Goal: Task Accomplishment & Management: Use online tool/utility

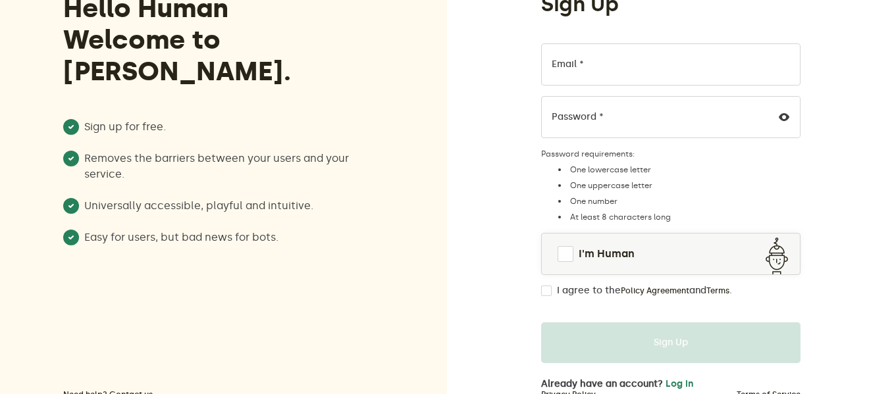
scroll to position [132, 0]
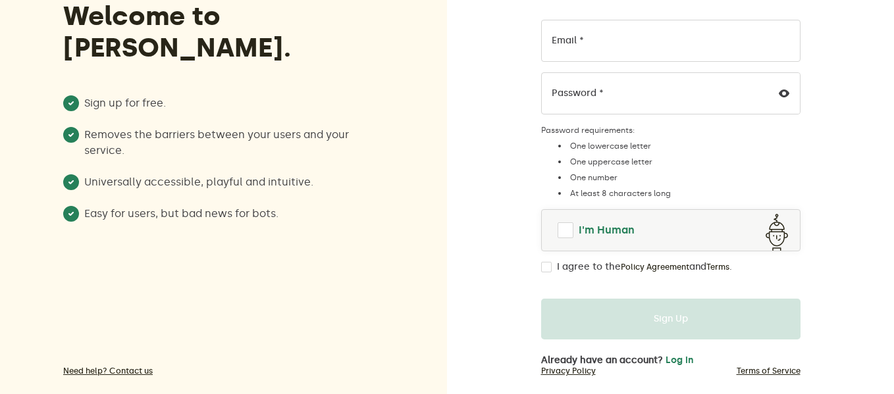
click at [569, 233] on span at bounding box center [565, 230] width 16 height 16
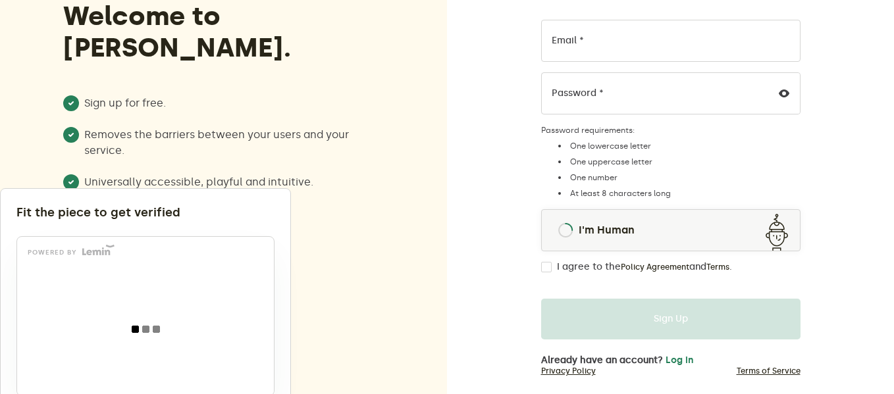
click at [550, 264] on input "I agree to the Policy Agreement and Terms ." at bounding box center [546, 267] width 11 height 11
checkbox input "true"
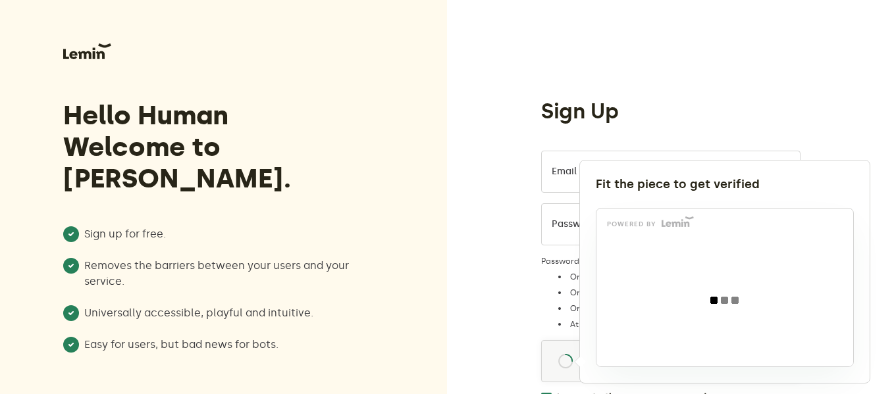
scroll to position [0, 0]
click at [588, 177] on body "Hello Human Welcome to Lemin. Sign up for free. Removes the barriers between yo…" at bounding box center [447, 275] width 894 height 550
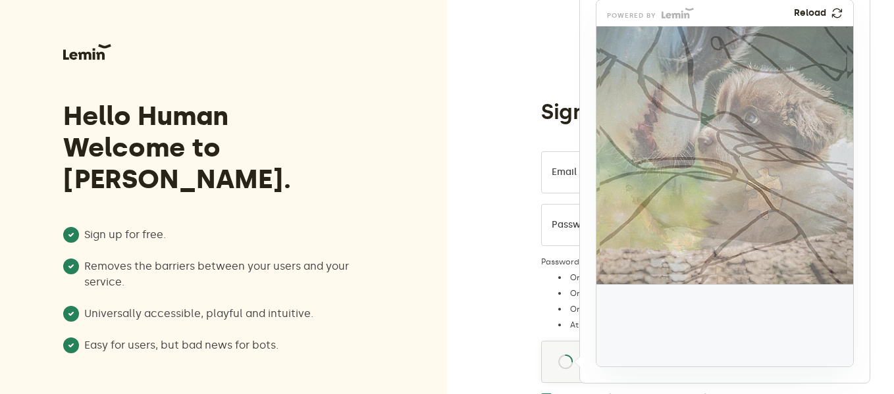
drag, startPoint x: 632, startPoint y: 338, endPoint x: 758, endPoint y: 205, distance: 182.5
click at [758, 205] on img at bounding box center [677, 281] width 426 height 258
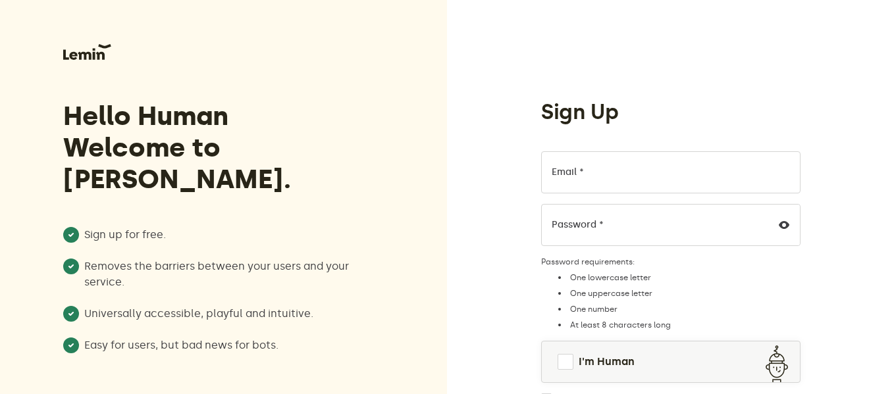
click at [632, 195] on div "Email * Password * Password requirements: One lowercase letter One uppercase le…" at bounding box center [670, 277] width 259 height 253
click at [631, 181] on input "Email *" at bounding box center [670, 172] width 259 height 42
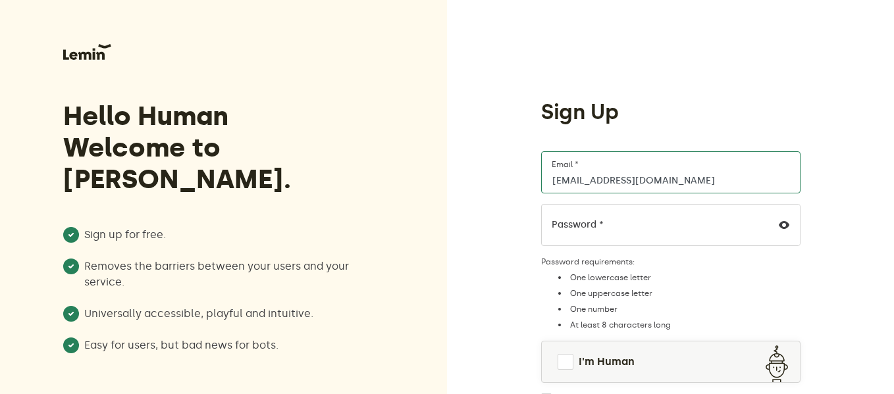
type input "[EMAIL_ADDRESS][DOMAIN_NAME]"
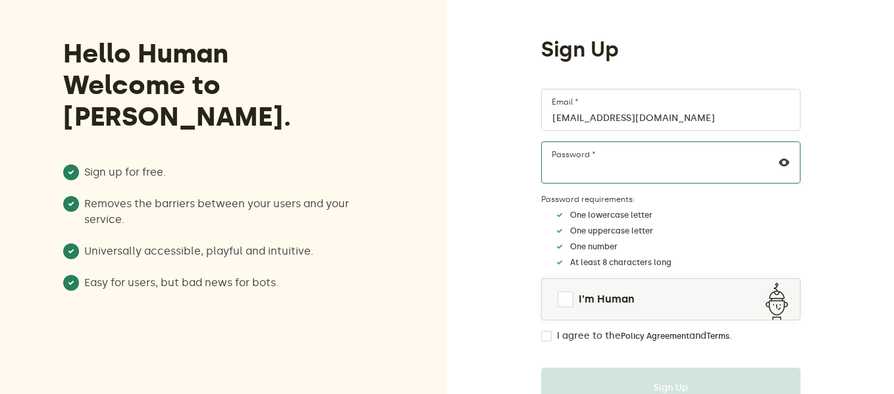
scroll to position [66, 0]
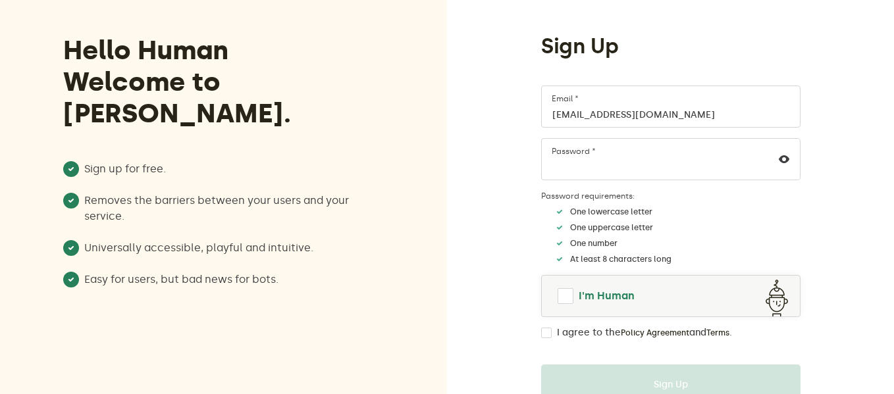
click at [566, 303] on span at bounding box center [565, 296] width 16 height 16
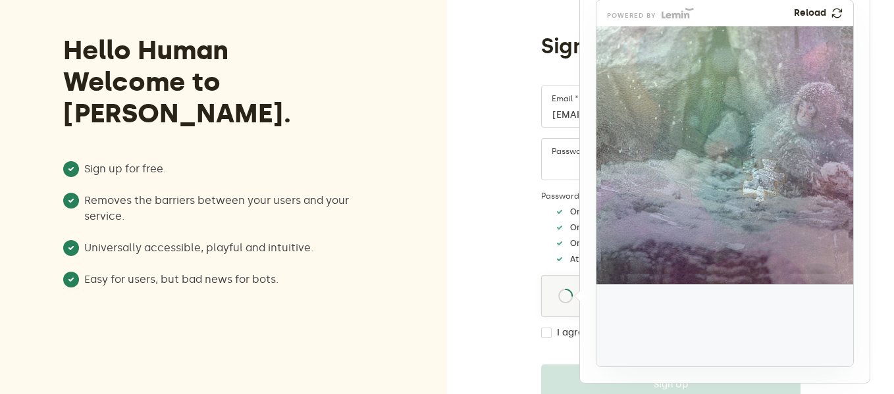
drag, startPoint x: 632, startPoint y: 336, endPoint x: 756, endPoint y: 192, distance: 190.9
click at [756, 192] on img at bounding box center [677, 268] width 426 height 258
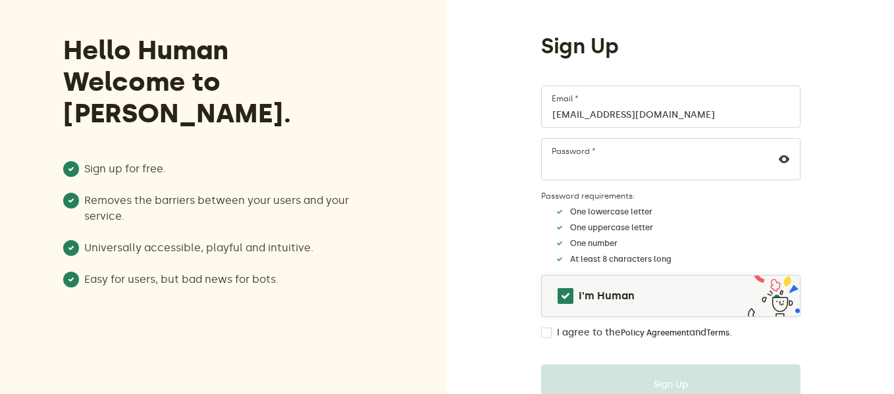
click at [544, 333] on input "I agree to the Policy Agreement and Terms ." at bounding box center [546, 333] width 11 height 11
checkbox input "true"
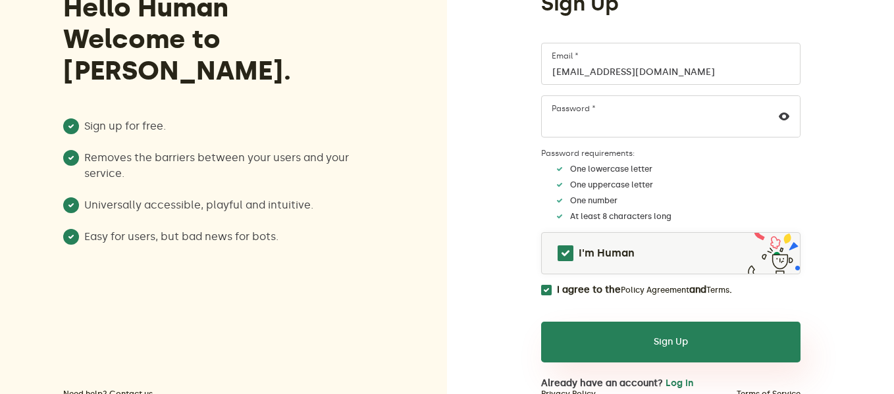
scroll to position [132, 0]
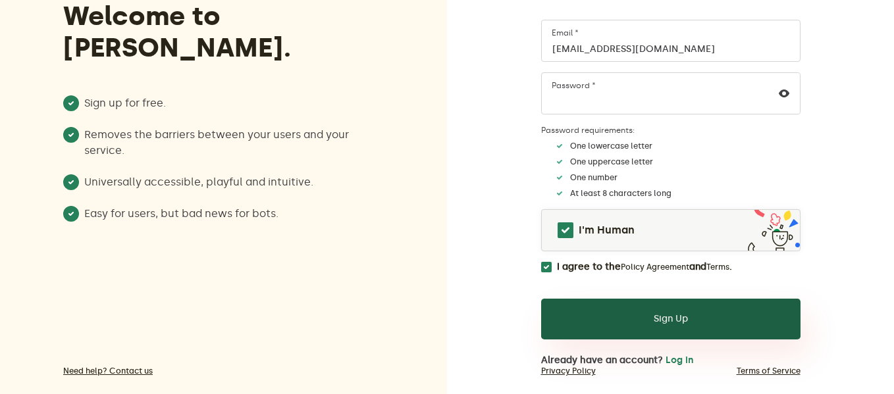
click at [563, 328] on button "Sign Up" at bounding box center [670, 319] width 259 height 41
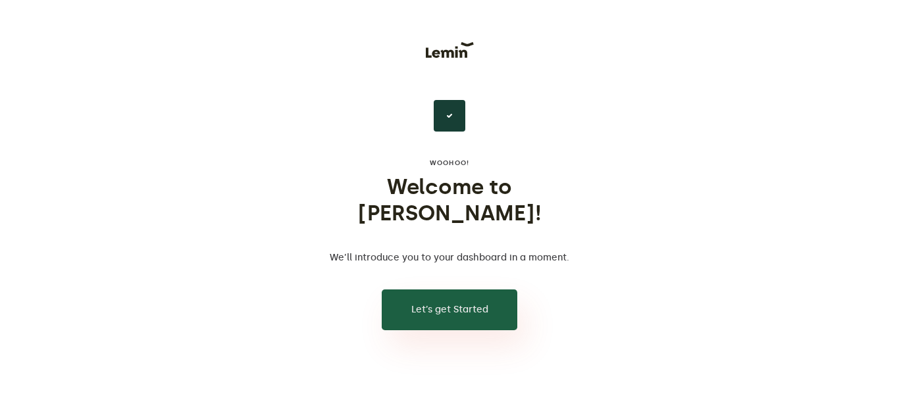
click at [449, 290] on button "Let’s get Started" at bounding box center [450, 310] width 136 height 41
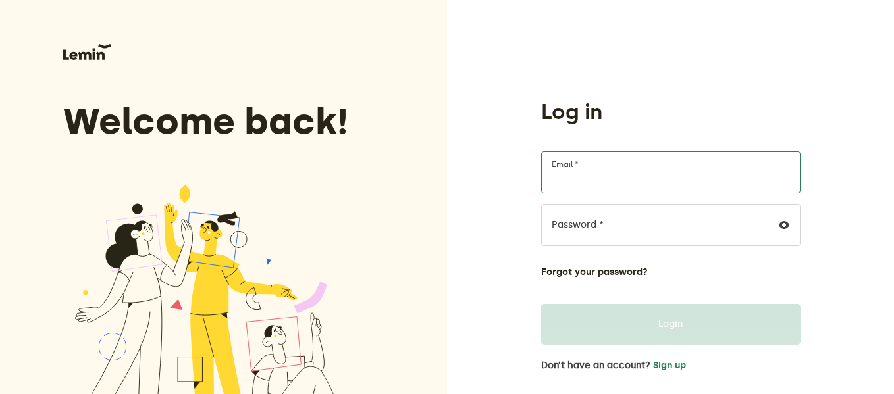
type input "[EMAIL_ADDRESS][DOMAIN_NAME]"
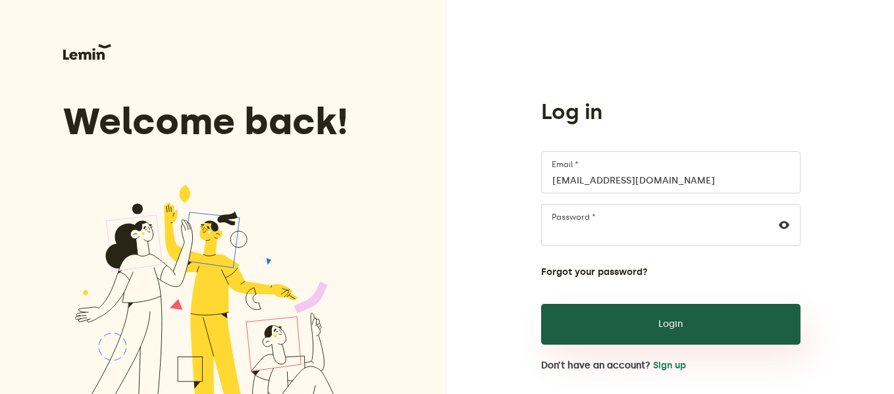
click at [622, 334] on button "Login" at bounding box center [670, 324] width 259 height 41
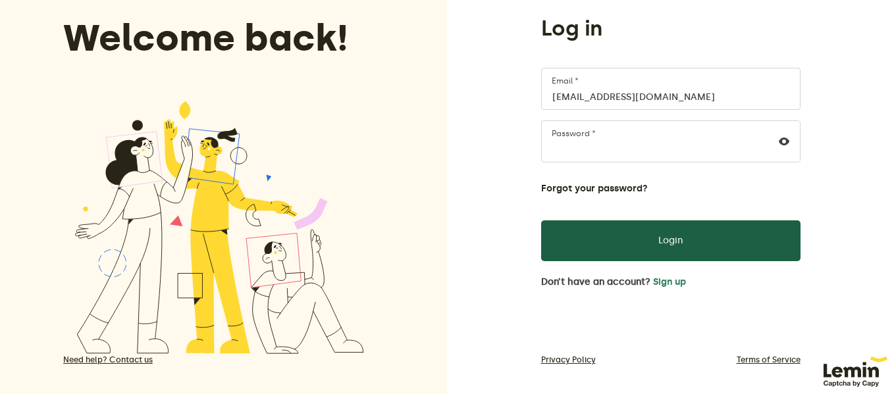
scroll to position [97, 0]
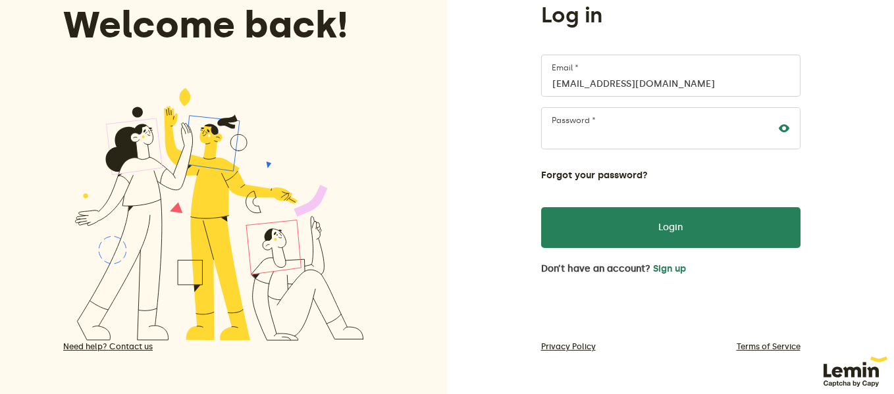
click at [786, 125] on icon at bounding box center [784, 128] width 11 height 11
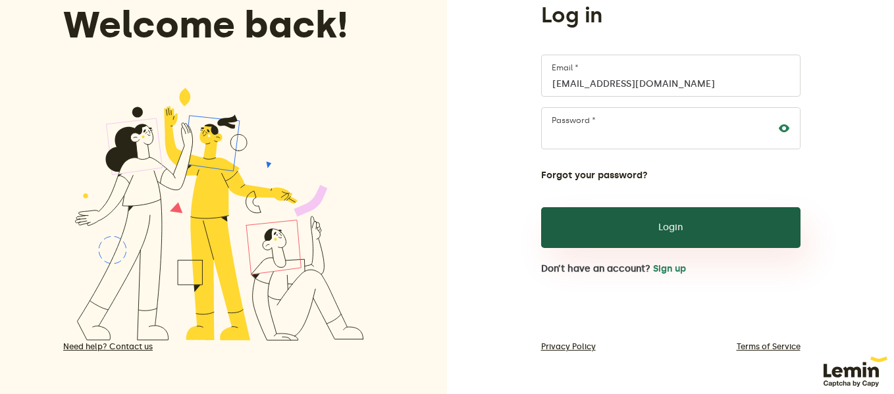
click at [653, 226] on button "Login" at bounding box center [670, 227] width 259 height 41
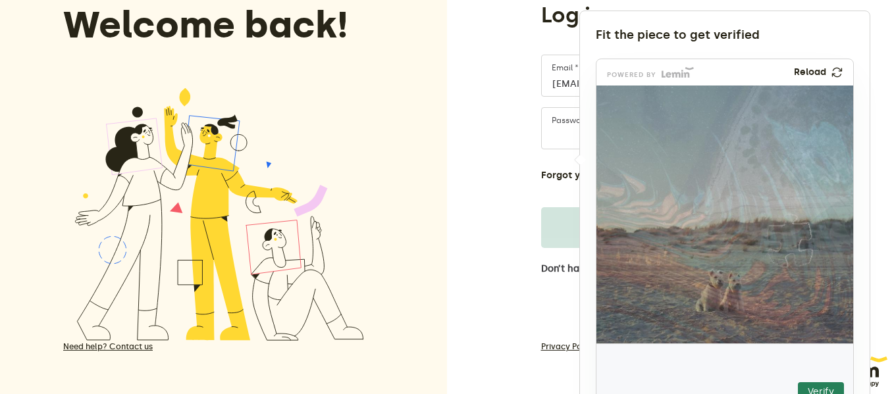
drag, startPoint x: 638, startPoint y: 376, endPoint x: 784, endPoint y: 225, distance: 209.9
click at [784, 225] on img at bounding box center [708, 321] width 451 height 258
click at [822, 385] on button "Verify" at bounding box center [821, 392] width 46 height 20
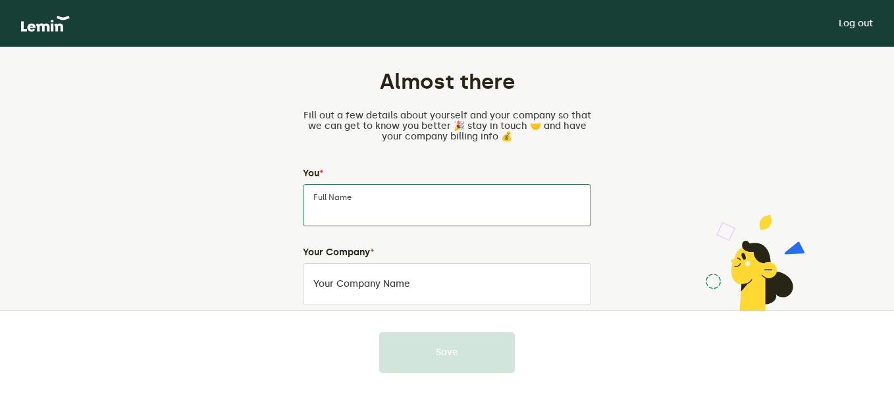
click at [451, 201] on input "Full Name" at bounding box center [447, 205] width 288 height 42
type input "[PERSON_NAME]"
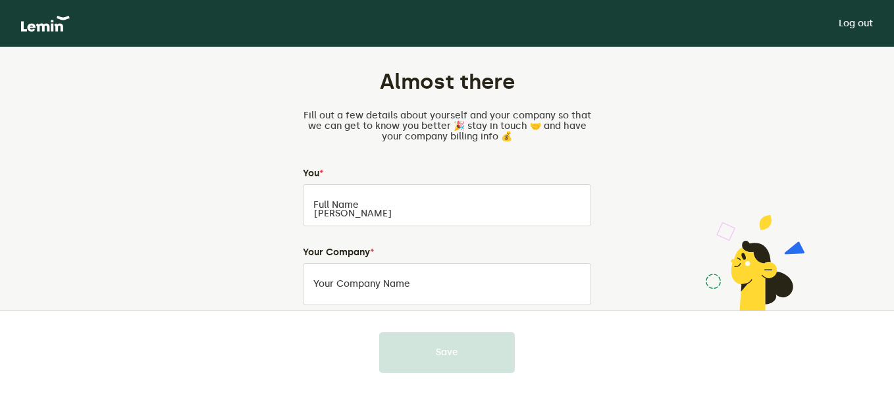
type input "03224337009"
type input "Street#10,House#10,Alfaisaltown,Lahore"
type input "Lahore"
type input "54800"
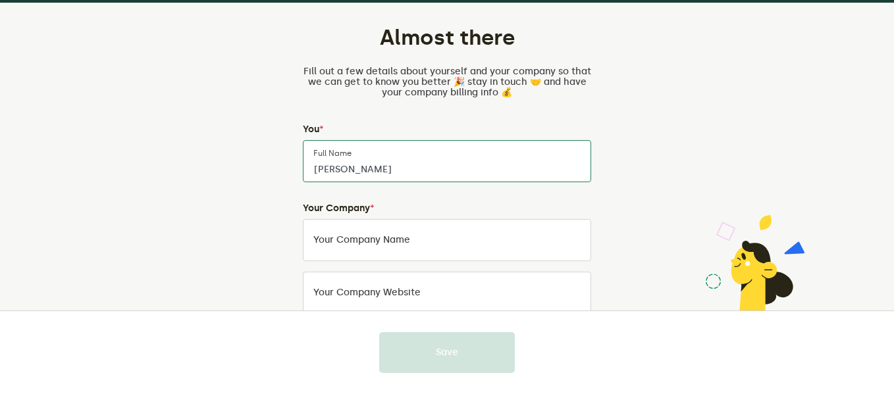
scroll to position [66, 0]
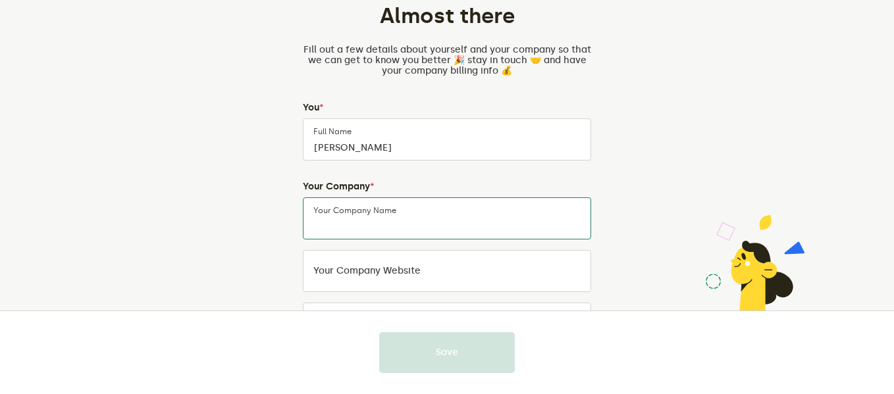
click at [424, 211] on input "Your Company Name" at bounding box center [447, 218] width 288 height 42
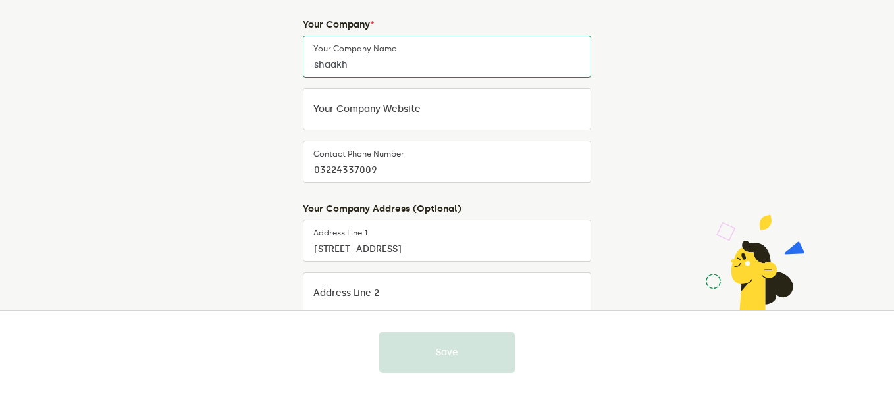
scroll to position [263, 0]
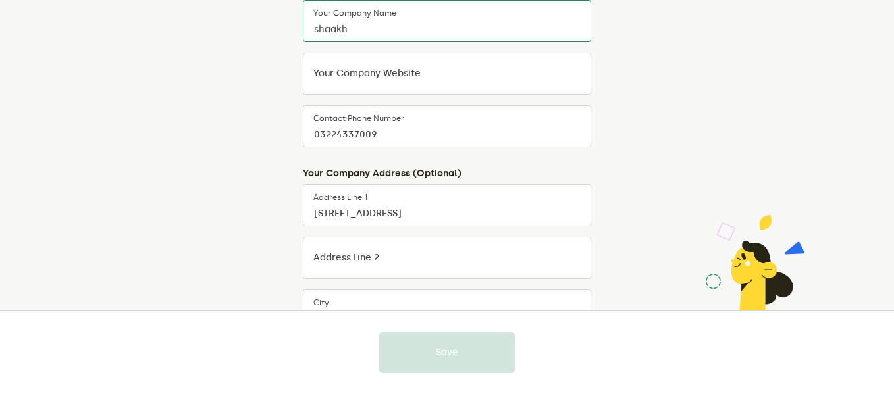
type input "shaakh"
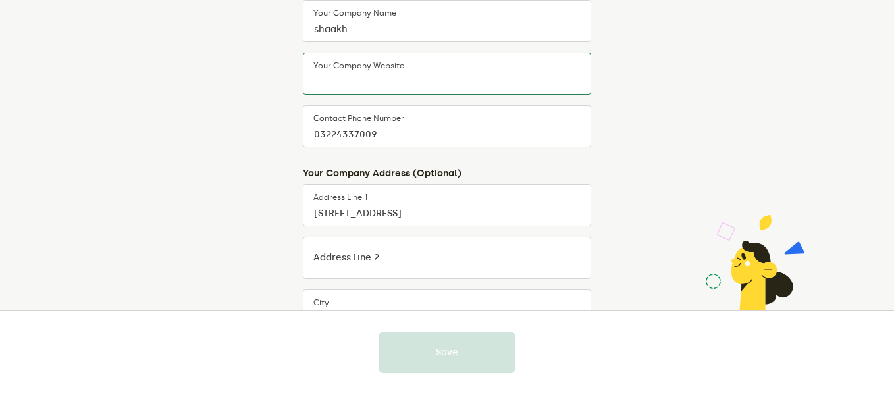
click at [420, 92] on input "Your company website" at bounding box center [447, 74] width 288 height 42
paste input "6LdM3s0rAAAAAB4YWWOkNJ-5wgftygpuk0me4KKR"
type input "6LdM3s0rAAAAAB4YWWOkNJ-5wgftygpuk0me4KKR"
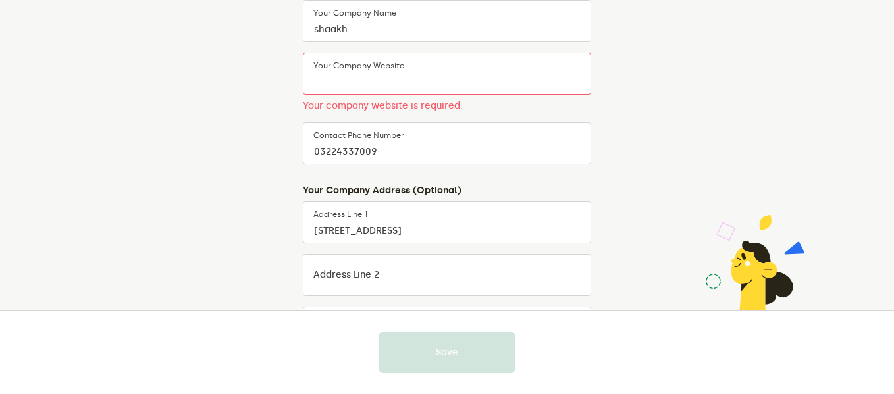
paste input "https://shaakhofficial.com/"
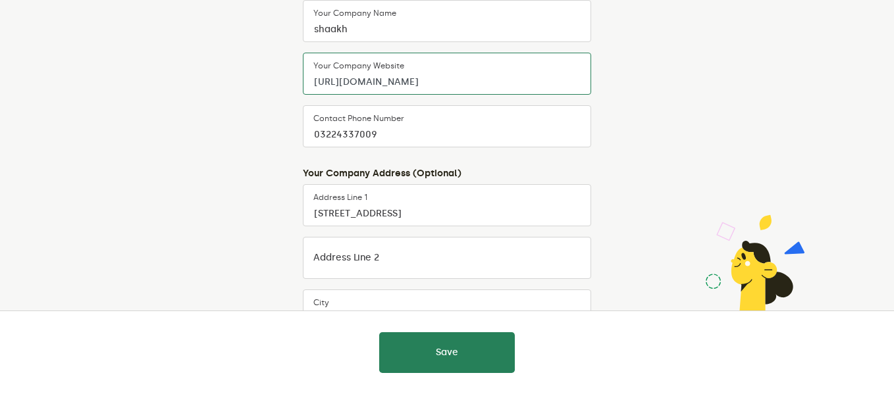
type input "https://shaakhofficial.com/"
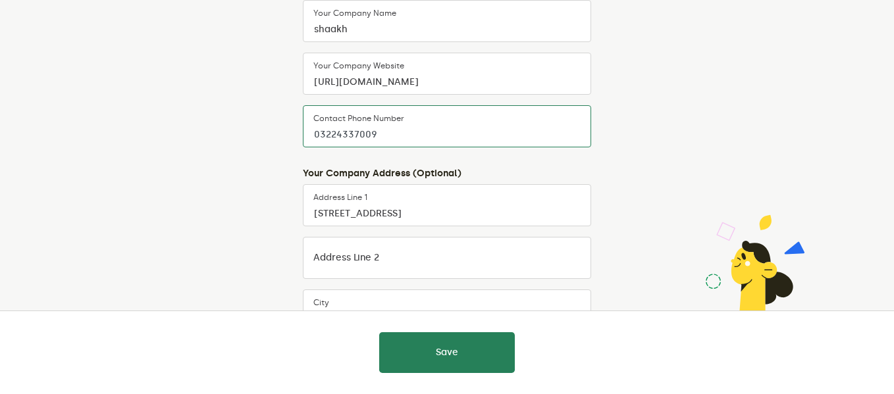
click at [479, 132] on input "03224337009" at bounding box center [447, 126] width 288 height 42
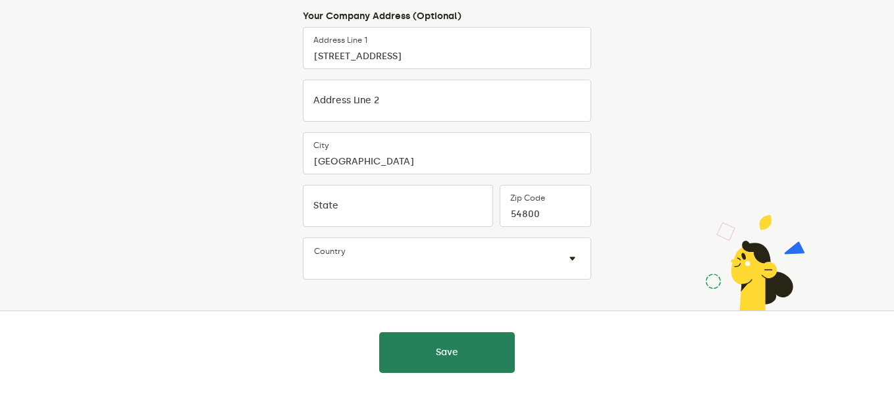
scroll to position [442, 0]
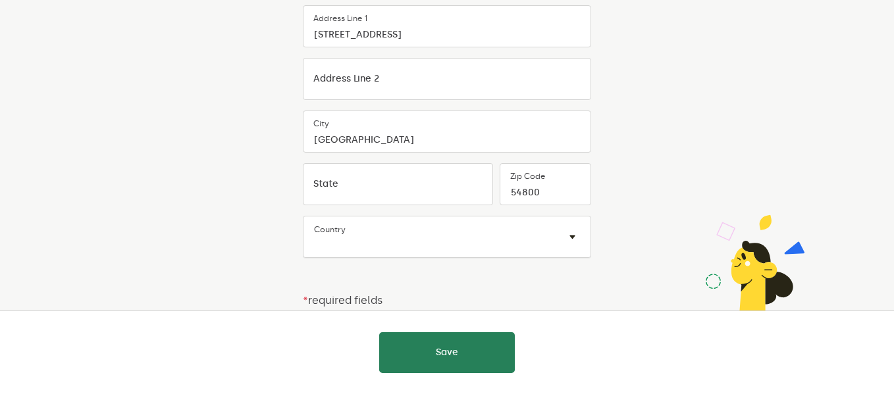
click at [425, 234] on div "Country × ×" at bounding box center [447, 237] width 288 height 42
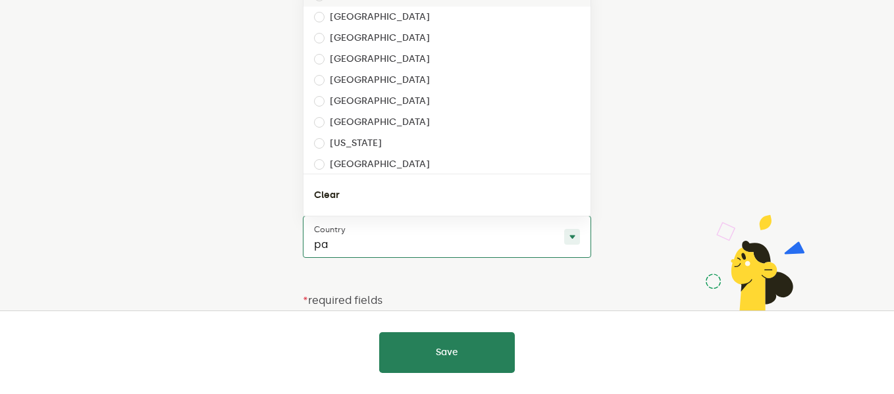
type input "pak"
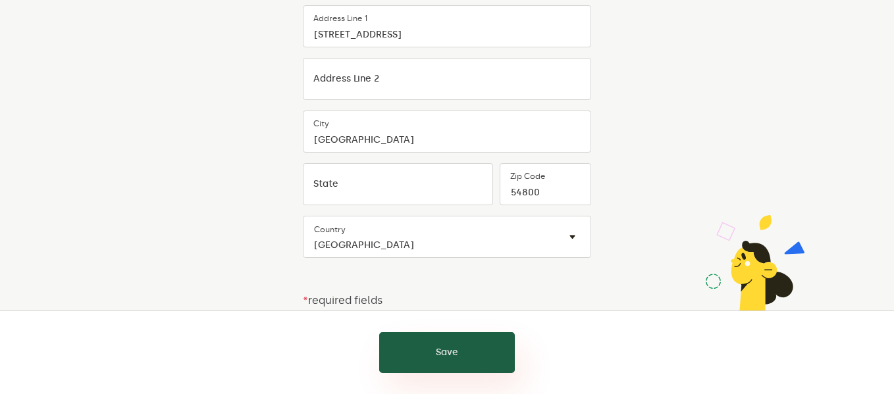
click at [433, 341] on button "Save" at bounding box center [447, 352] width 136 height 41
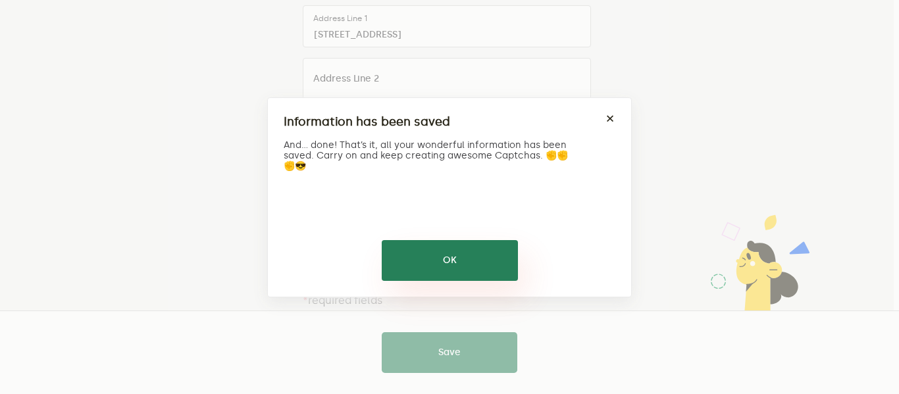
click at [449, 269] on button "OK" at bounding box center [450, 260] width 136 height 41
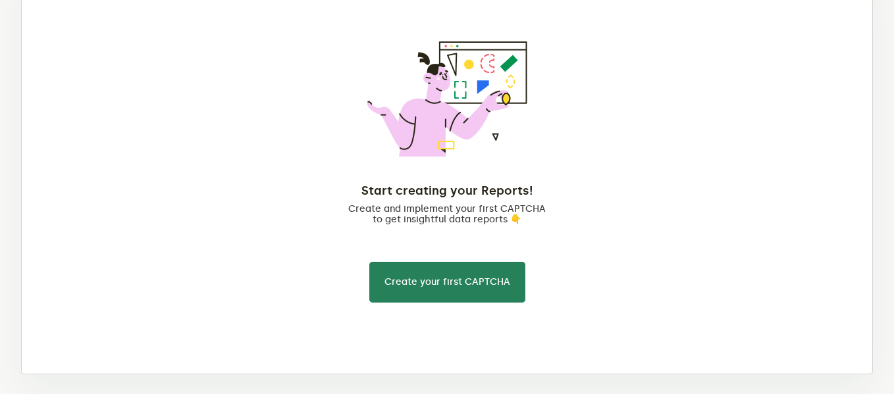
scroll to position [197, 0]
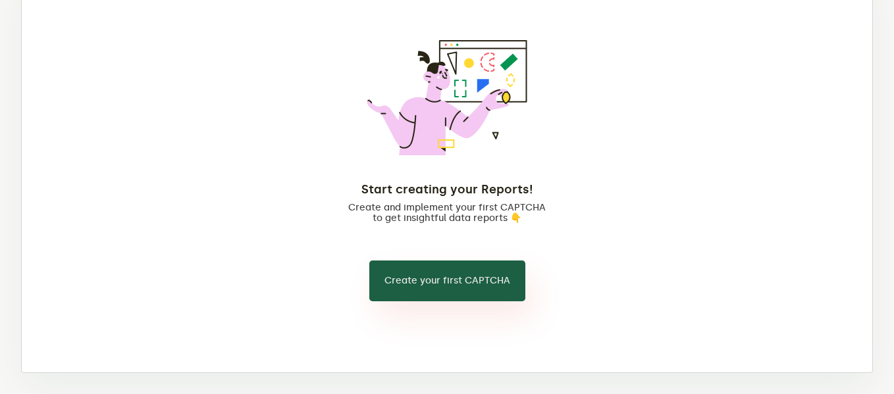
click at [454, 277] on button "Create your first CAPTCHA" at bounding box center [447, 281] width 156 height 41
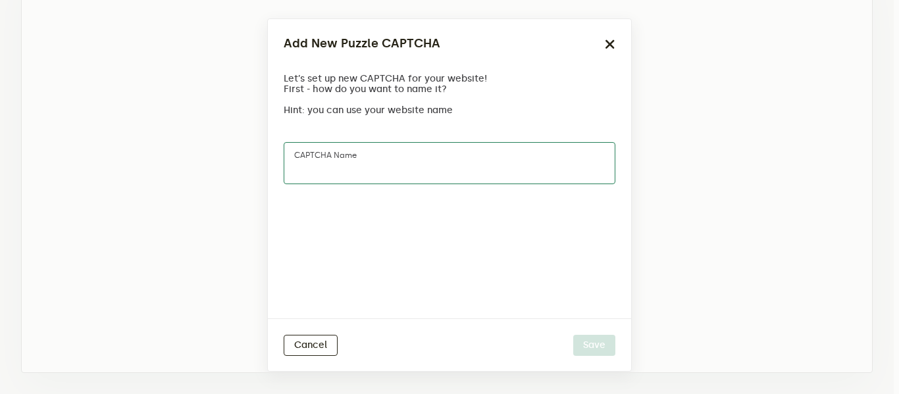
click at [426, 157] on input "CAPTCHA name" at bounding box center [450, 163] width 332 height 42
type input "recaptcha"
click at [573, 335] on button "Save" at bounding box center [594, 345] width 42 height 21
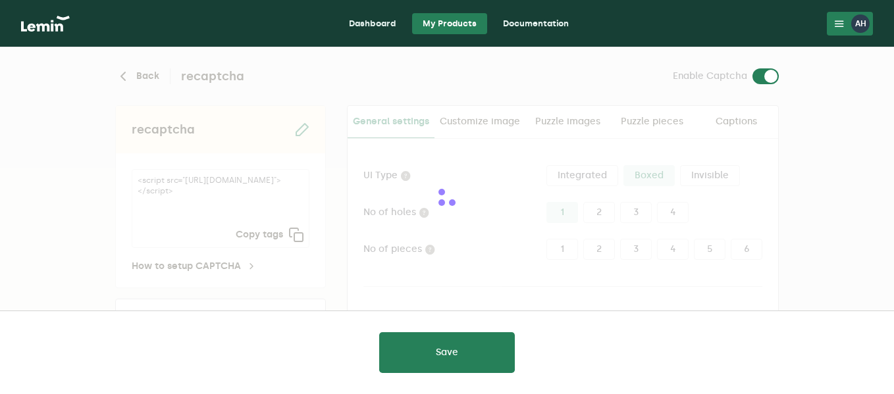
type input "white"
checkbox input "true"
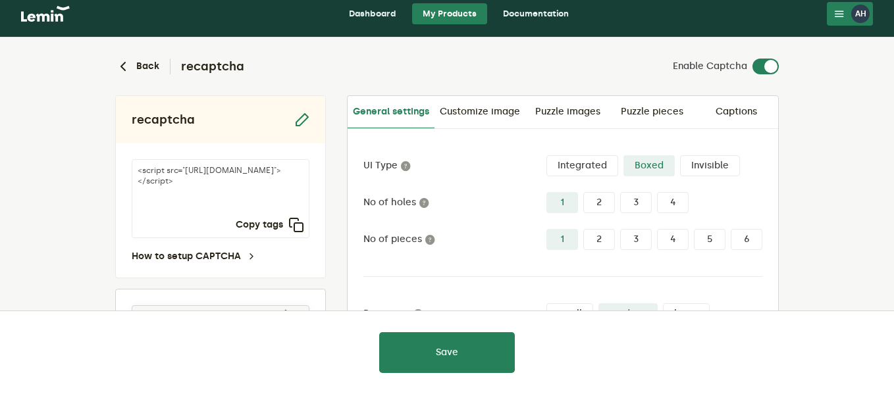
scroll to position [5, 0]
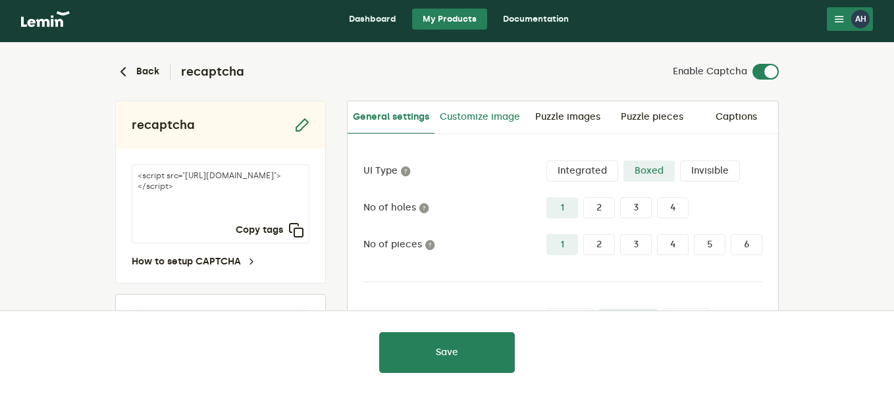
click at [505, 109] on link "Customize image" at bounding box center [479, 117] width 91 height 32
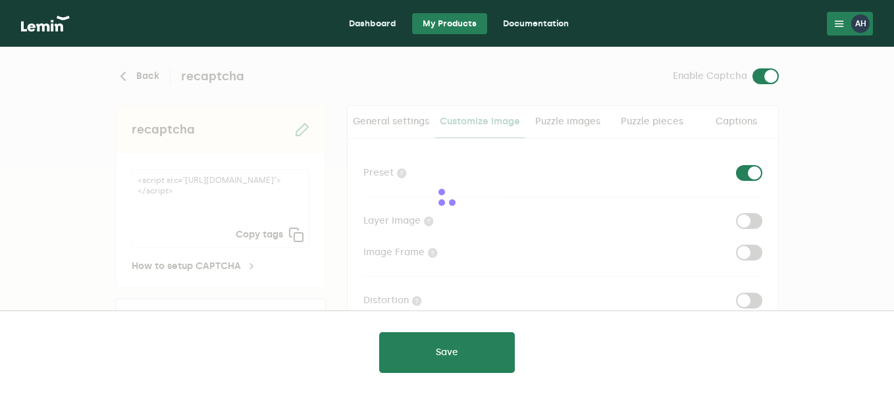
checkbox input "true"
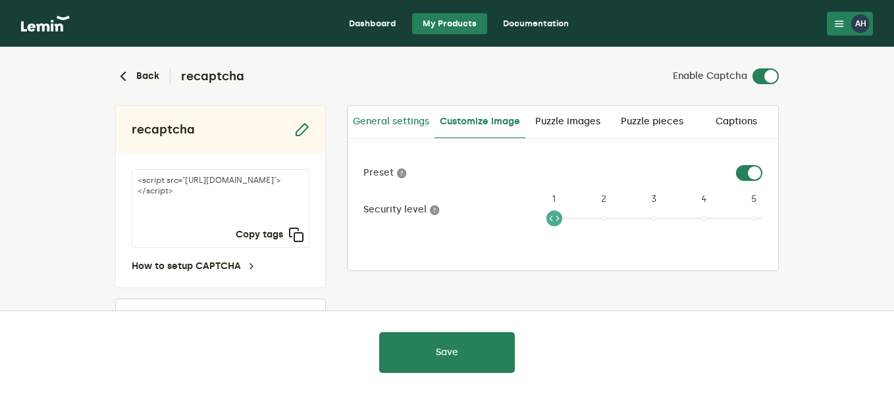
click at [413, 120] on link "General settings" at bounding box center [390, 122] width 87 height 32
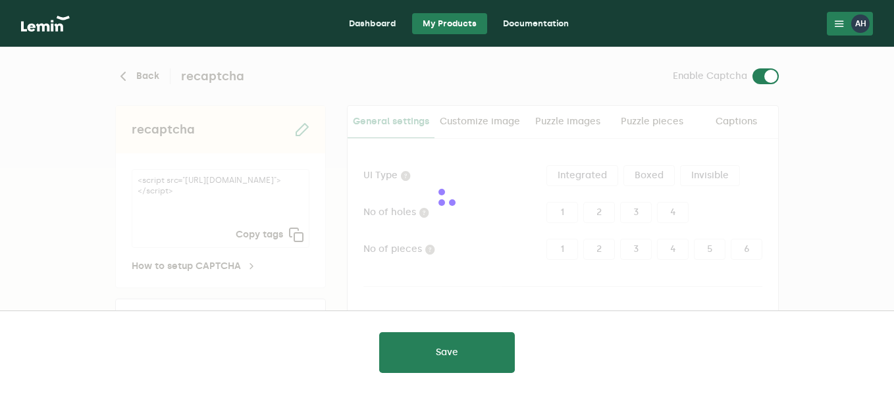
type input "white"
checkbox input "true"
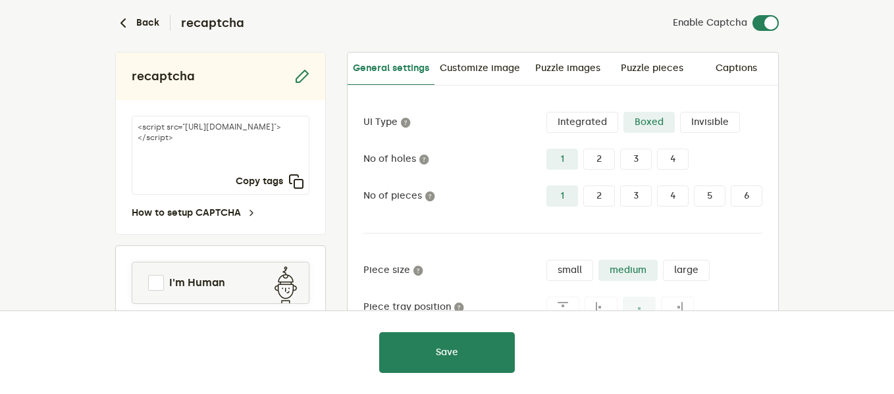
scroll to position [132, 0]
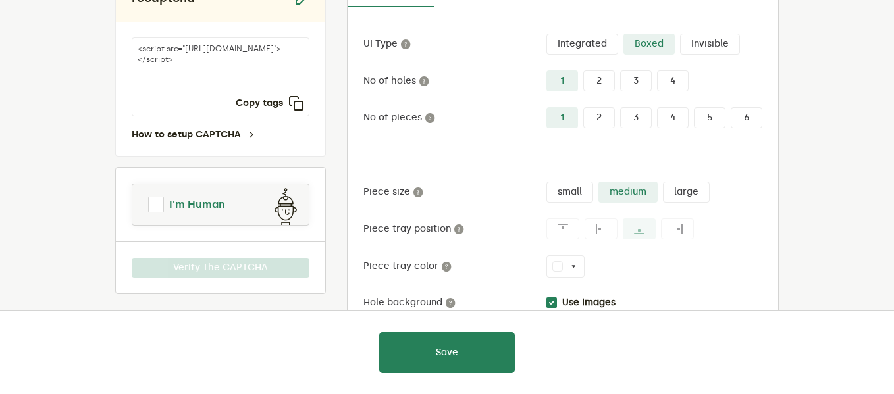
click at [163, 203] on span at bounding box center [156, 205] width 16 height 16
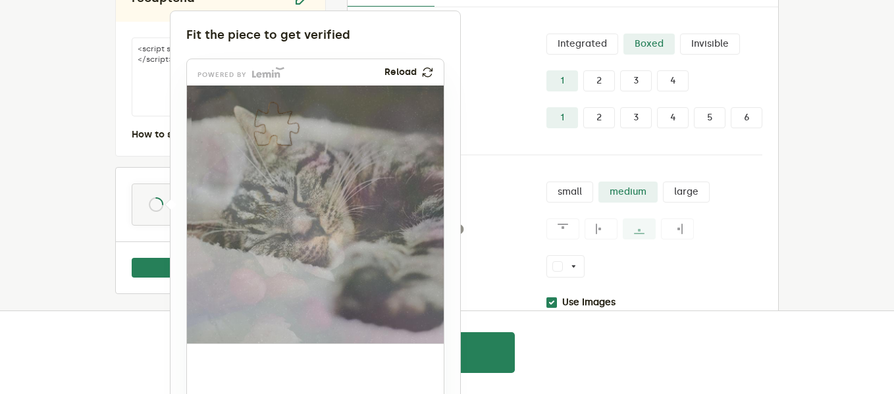
drag, startPoint x: 237, startPoint y: 377, endPoint x: 283, endPoint y: 114, distance: 267.2
click at [283, 114] on img at bounding box center [191, 211] width 426 height 258
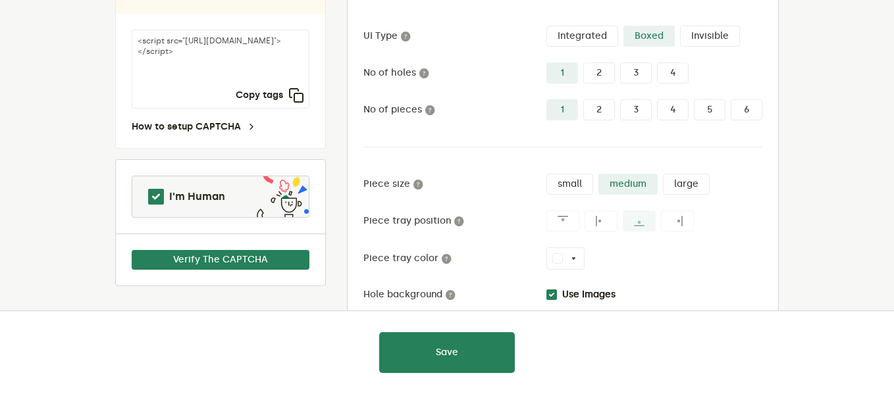
scroll to position [136, 0]
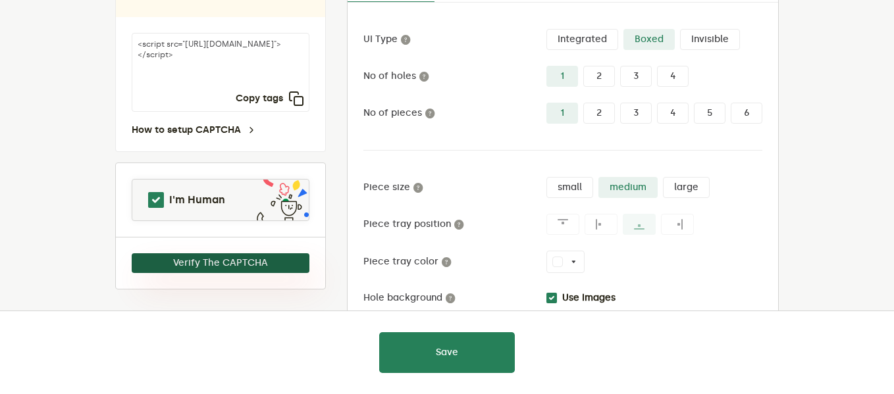
click at [266, 257] on button "Verify The CAPTCHA" at bounding box center [221, 263] width 178 height 20
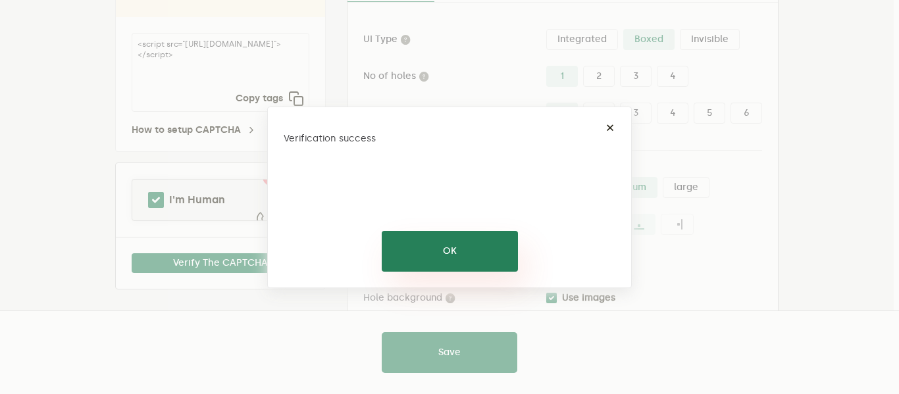
click at [437, 257] on button "OK" at bounding box center [450, 251] width 136 height 41
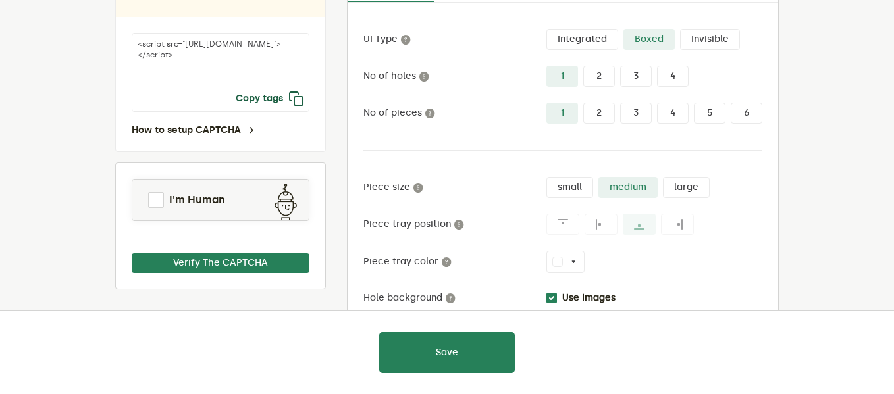
click at [292, 103] on icon "button" at bounding box center [296, 99] width 16 height 16
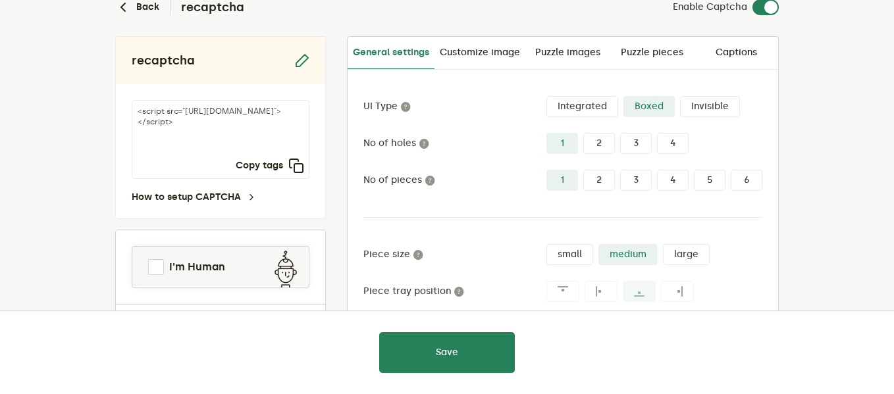
scroll to position [0, 0]
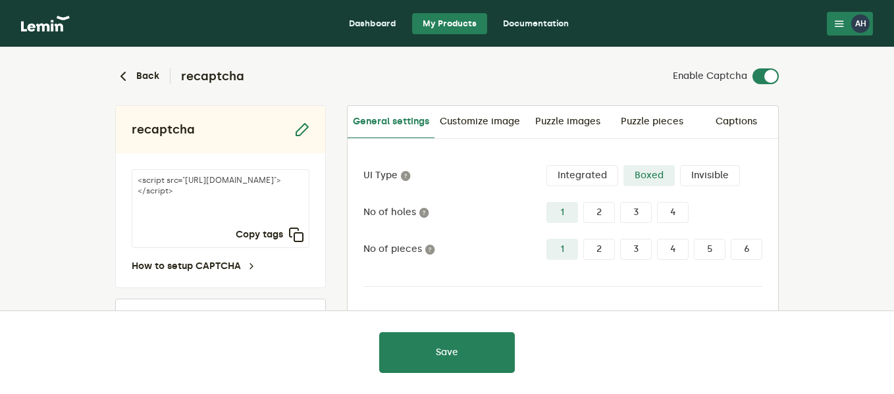
click at [365, 23] on link "Dashboard" at bounding box center [372, 23] width 68 height 21
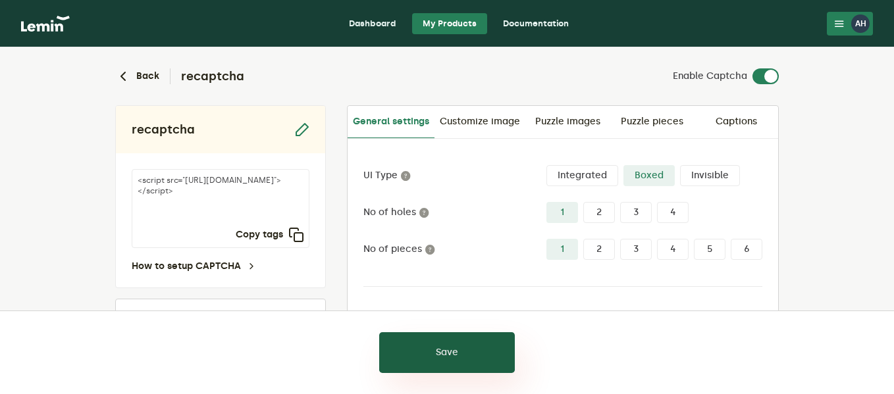
click at [407, 336] on button "Save" at bounding box center [447, 352] width 136 height 41
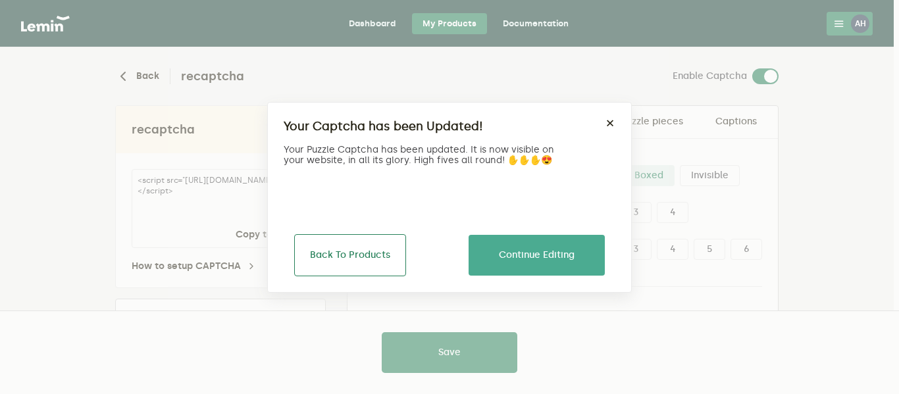
click at [368, 264] on button "Back To Products" at bounding box center [350, 255] width 112 height 42
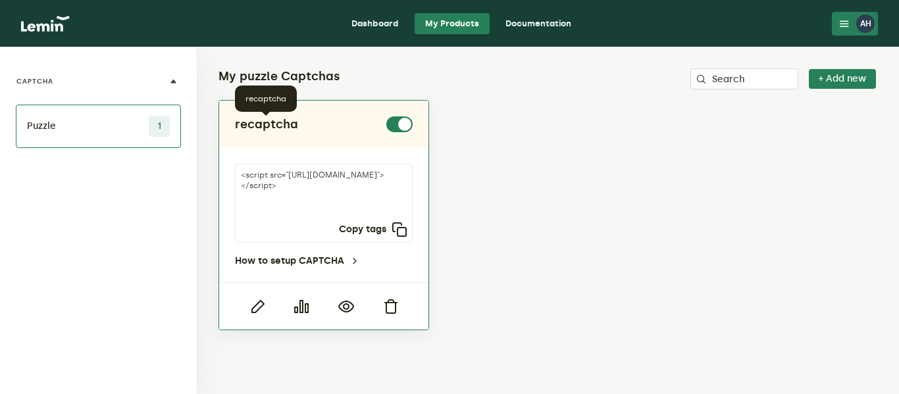
click at [263, 123] on h2 "recaptcha" at bounding box center [266, 124] width 63 height 16
click at [261, 309] on icon "button" at bounding box center [257, 307] width 16 height 16
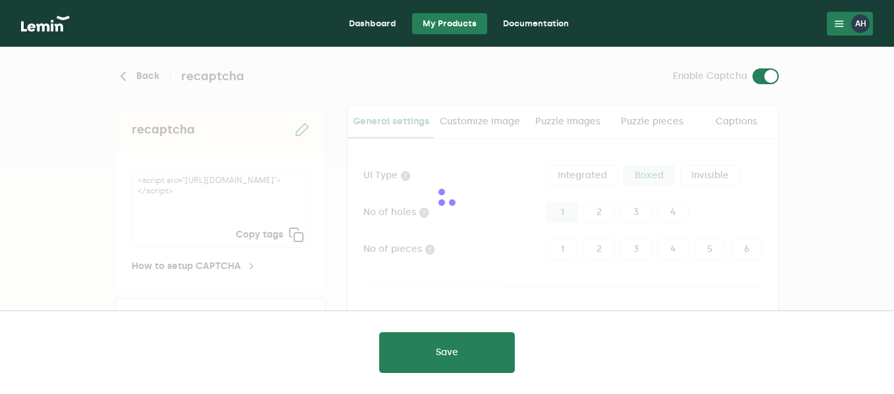
type input "white"
checkbox input "true"
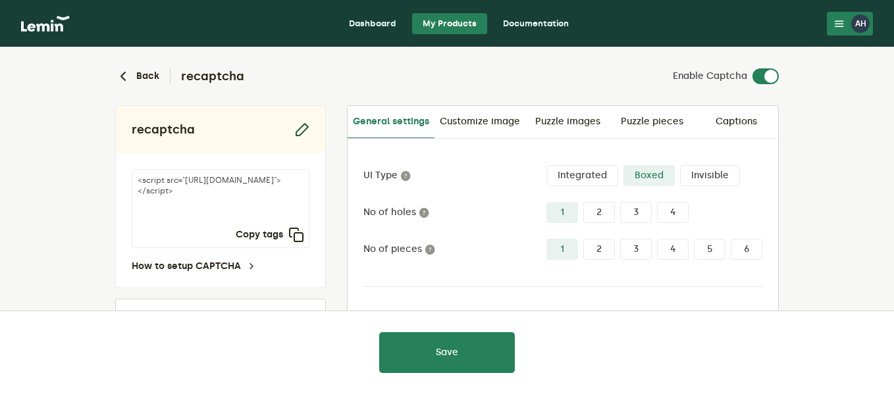
click at [303, 133] on icon "button" at bounding box center [302, 130] width 16 height 16
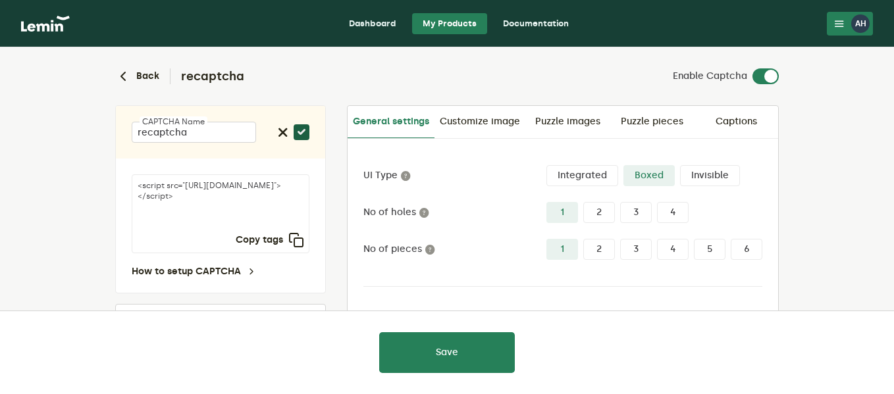
click at [303, 133] on icon "button" at bounding box center [302, 132] width 16 height 16
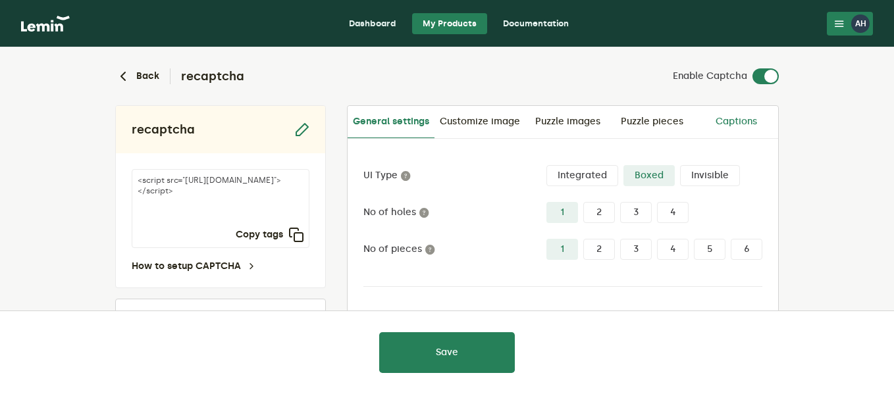
click at [742, 121] on link "Captions" at bounding box center [736, 122] width 84 height 32
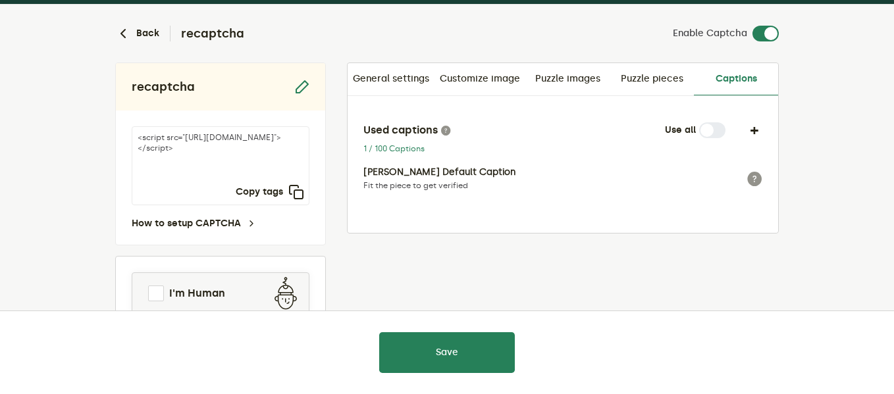
scroll to position [66, 0]
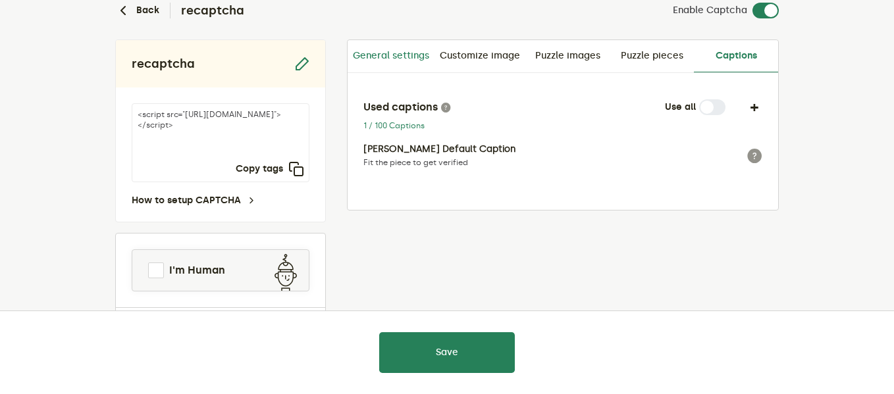
click at [415, 58] on link "General settings" at bounding box center [390, 56] width 87 height 32
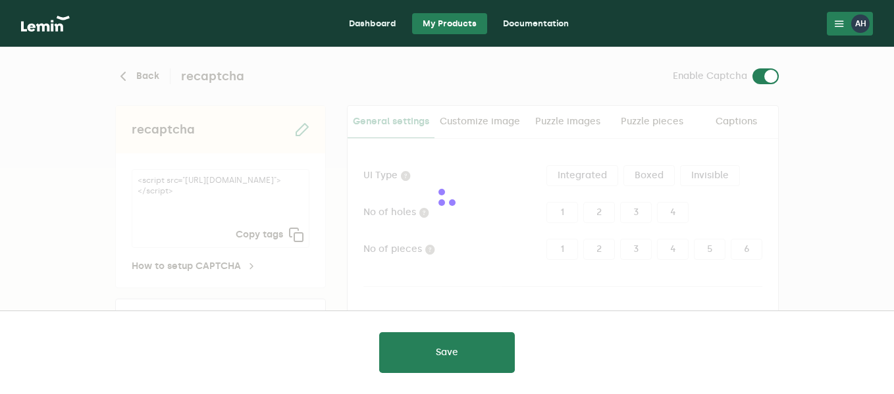
type input "white"
checkbox input "true"
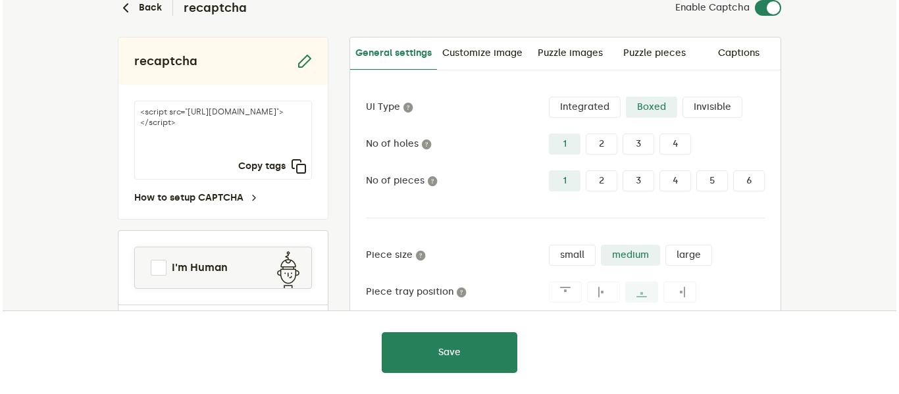
scroll to position [268, 0]
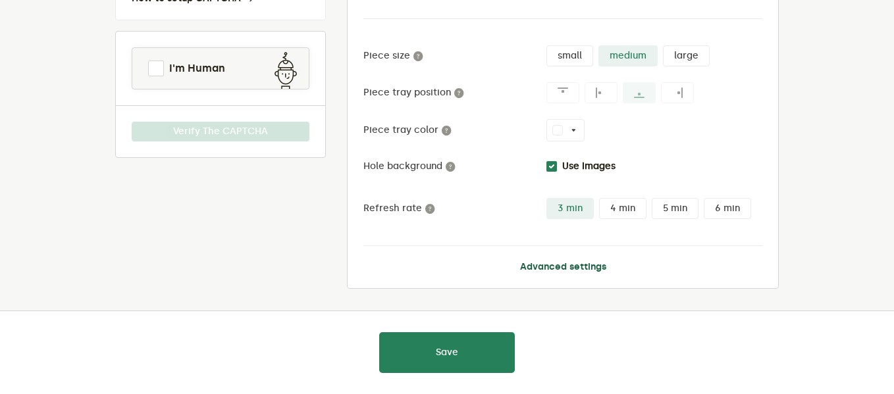
click at [555, 266] on button "Advanced settings" at bounding box center [563, 267] width 86 height 11
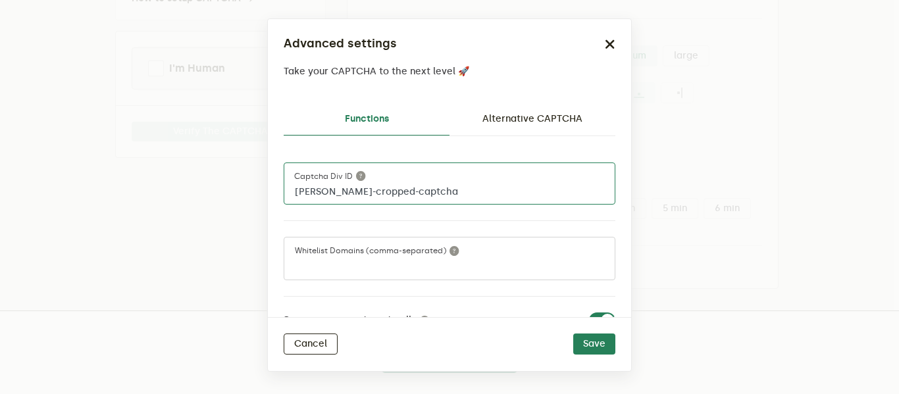
click at [434, 193] on input "lemin-cropped-captcha" at bounding box center [450, 184] width 332 height 42
click at [447, 174] on input "lemin-cropped-captcha" at bounding box center [450, 184] width 332 height 42
click at [432, 167] on input "lemin-cropped-captcha11" at bounding box center [450, 184] width 332 height 42
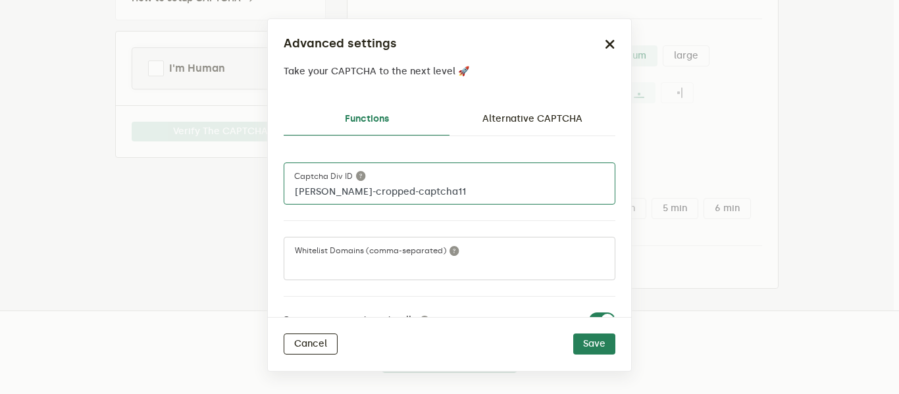
click at [432, 167] on input "lemin-cropped-captcha11" at bounding box center [450, 184] width 332 height 42
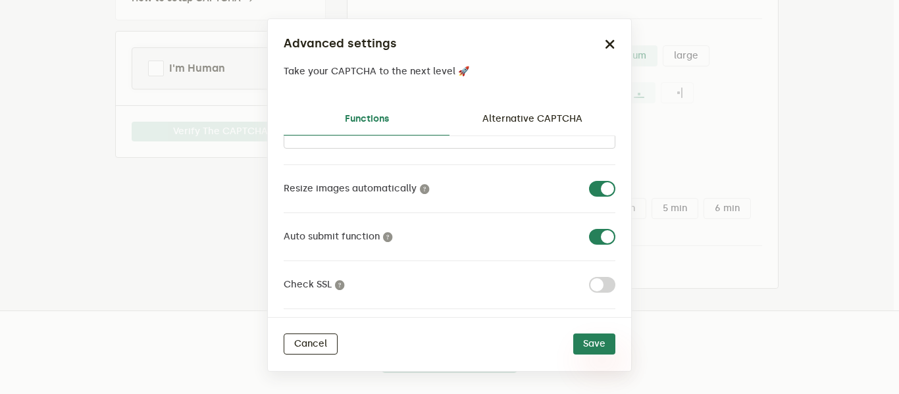
type input "lemin-cropped-captcha11"
click at [592, 343] on button "Save" at bounding box center [594, 344] width 42 height 21
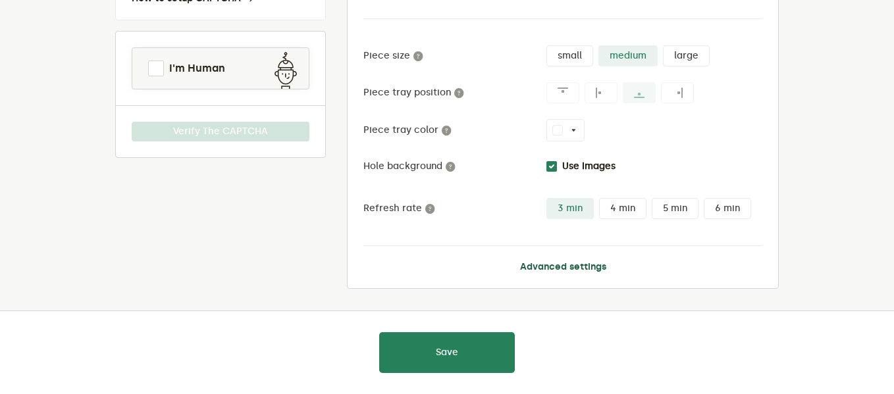
click at [544, 269] on button "Advanced settings" at bounding box center [563, 267] width 86 height 11
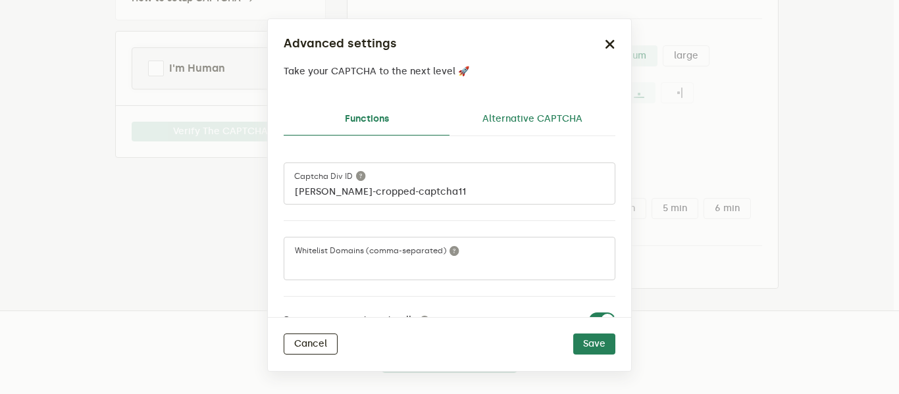
click at [544, 123] on link "Alternative CAPTCHA" at bounding box center [532, 119] width 166 height 32
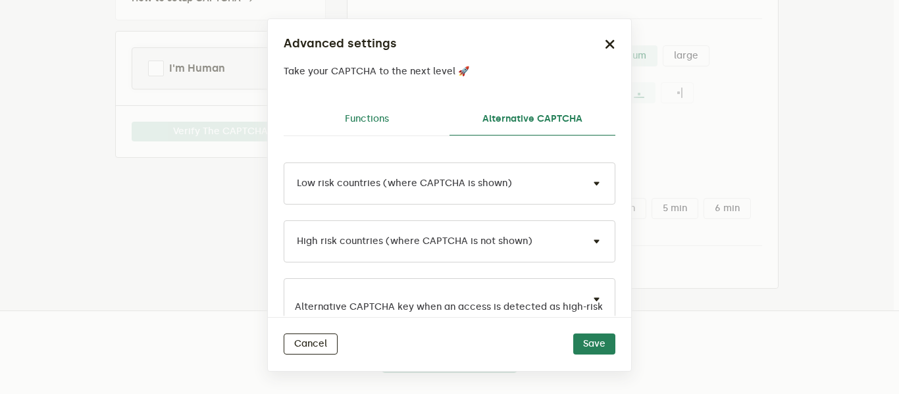
click at [409, 123] on link "Functions" at bounding box center [367, 119] width 166 height 32
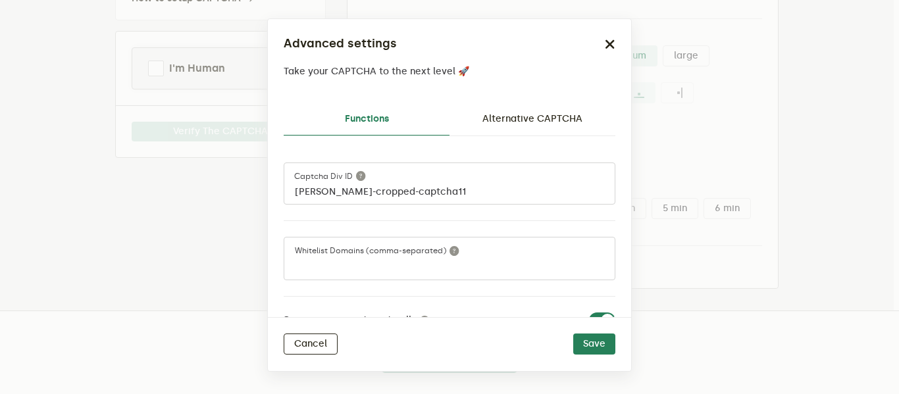
click at [414, 261] on form at bounding box center [449, 269] width 309 height 16
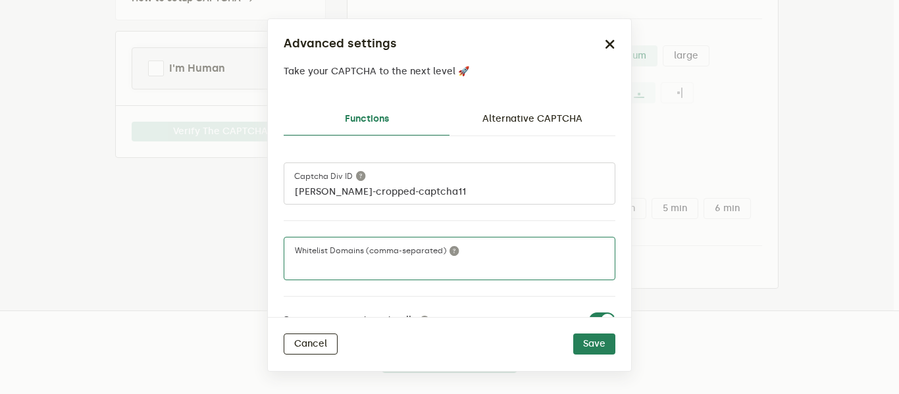
paste input "16cf3b78-bd95-4aa4-9751-1111113ba001"
type input "16cf3b78-bd95-4aa4-9751-1111113ba001"
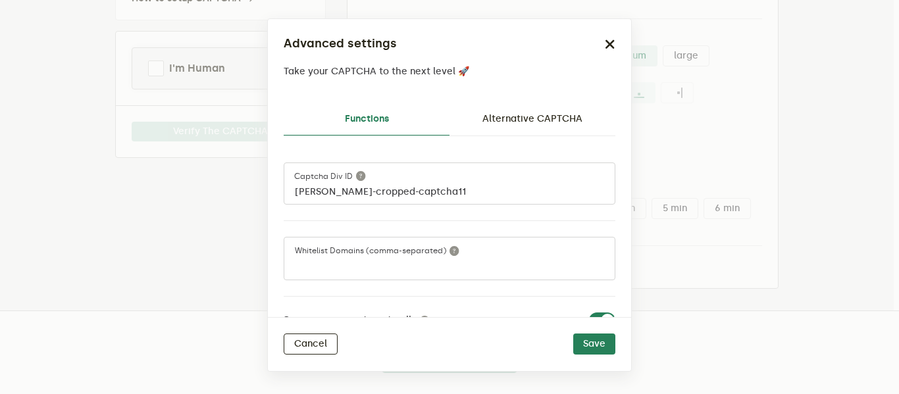
paste input "https://shaakhofficial.com/"
type input "shaakhofficial.com"
drag, startPoint x: 324, startPoint y: 265, endPoint x: 275, endPoint y: 263, distance: 48.7
click at [275, 263] on div "Functions Alternative CAPTCHA lemin-cropped-captcha11 Captcha div ID shaakhoffi…" at bounding box center [449, 205] width 363 height 224
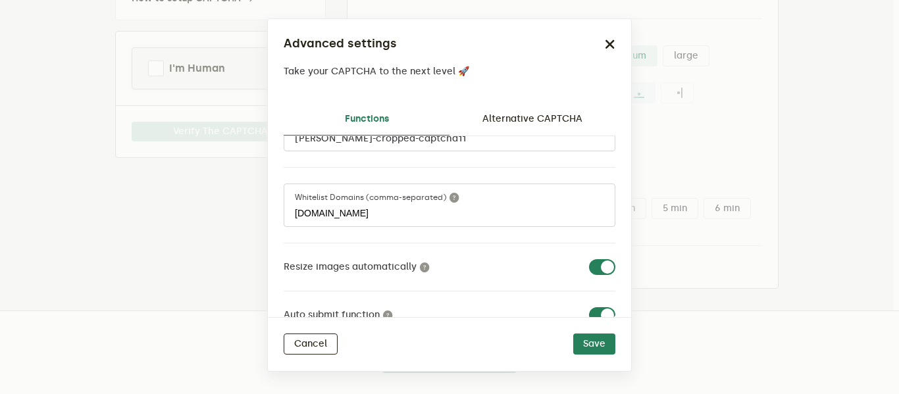
scroll to position [0, 0]
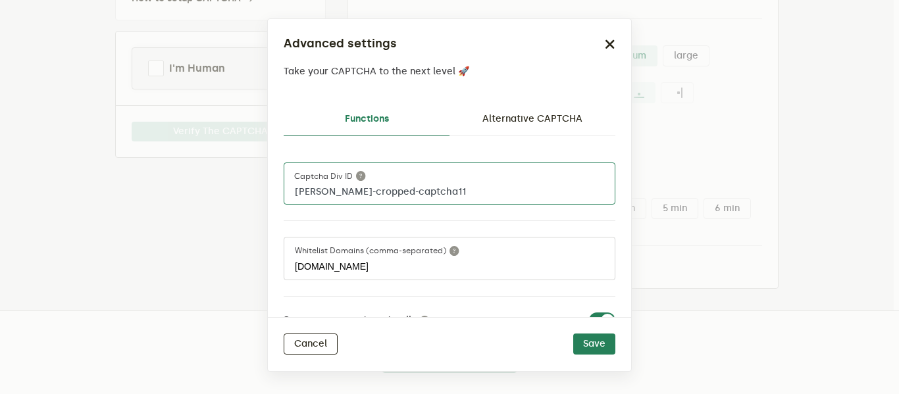
click at [455, 201] on input "lemin-cropped-captcha11" at bounding box center [450, 184] width 332 height 42
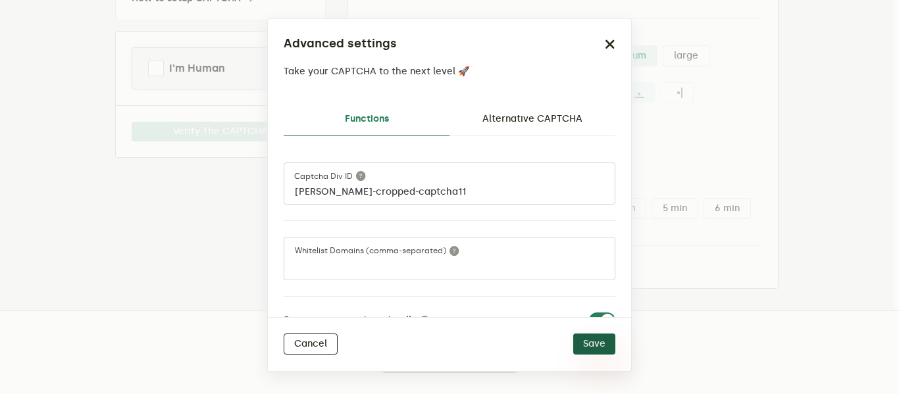
click at [607, 344] on button "Save" at bounding box center [594, 344] width 42 height 21
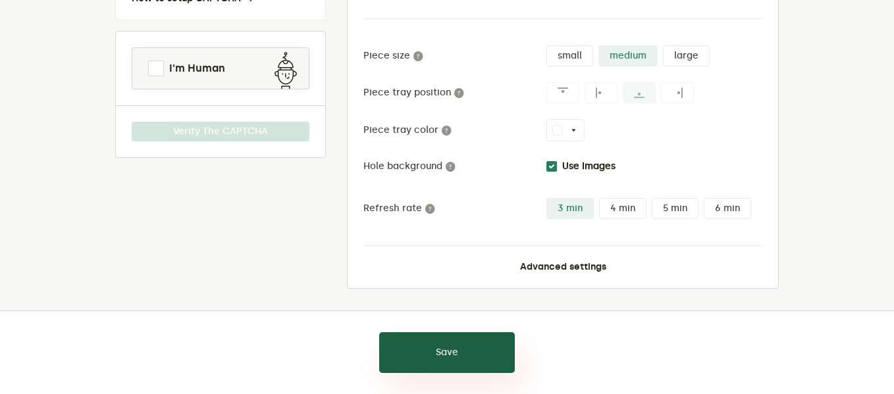
click at [418, 364] on button "Save" at bounding box center [447, 352] width 136 height 41
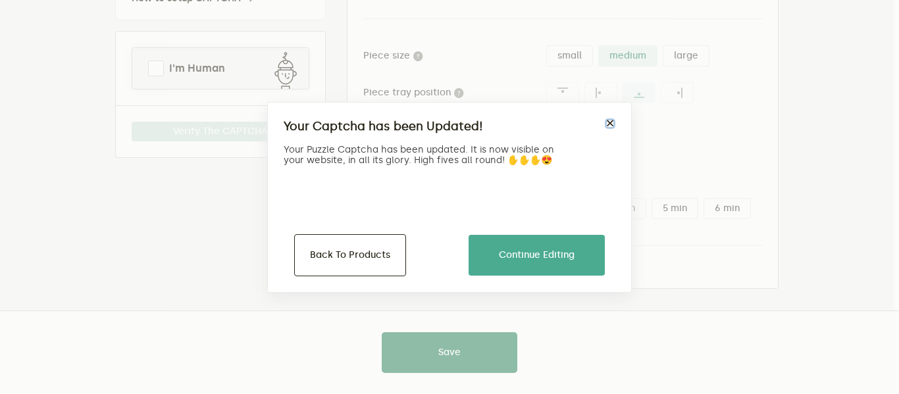
click at [606, 121] on button "×" at bounding box center [610, 123] width 11 height 11
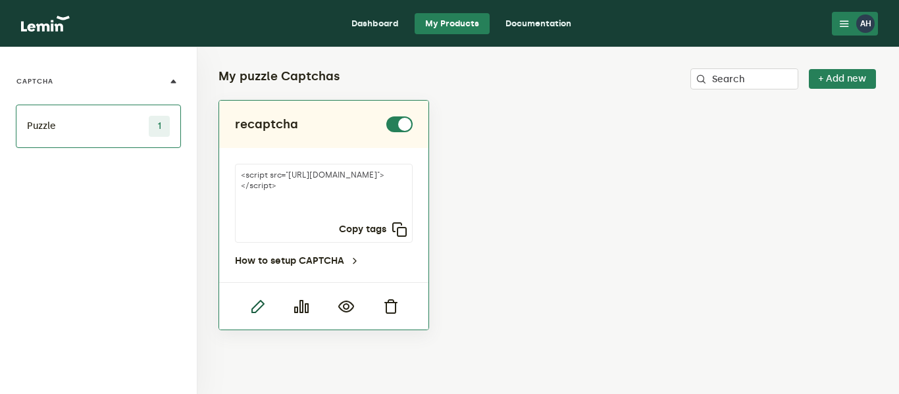
click at [253, 311] on icon "button" at bounding box center [257, 307] width 16 height 16
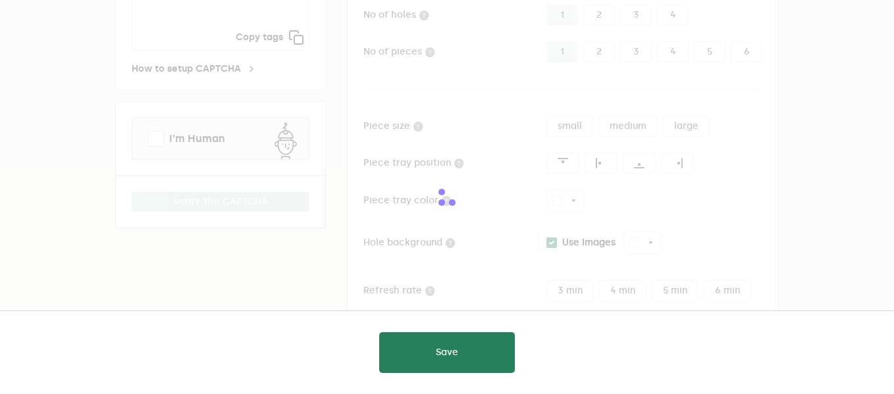
type input "white"
checkbox input "true"
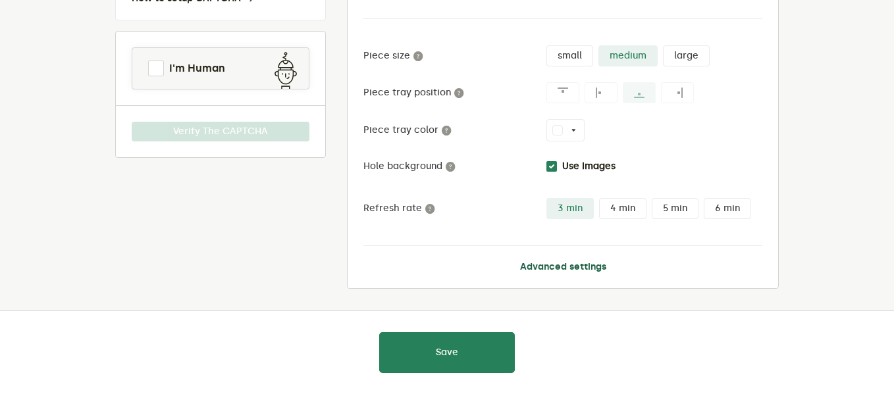
click at [521, 267] on button "Advanced settings" at bounding box center [563, 267] width 86 height 11
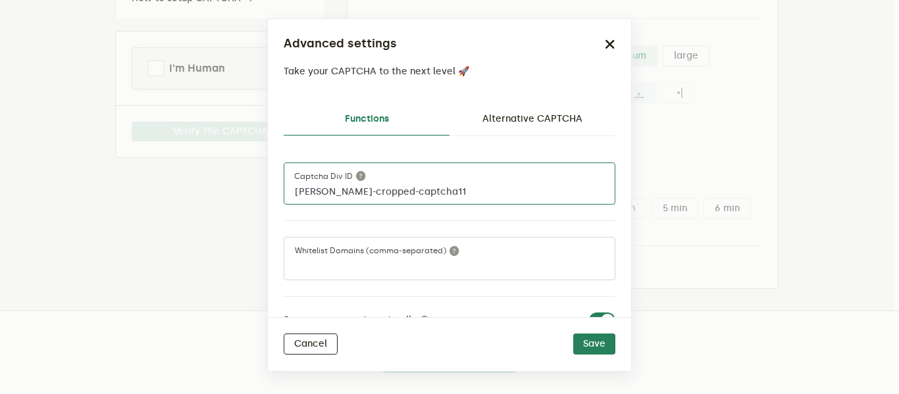
drag, startPoint x: 365, startPoint y: 190, endPoint x: 325, endPoint y: 190, distance: 39.5
click at [325, 190] on input "lemin-cropped-captcha11" at bounding box center [450, 184] width 332 height 42
click at [355, 195] on input "lemincaptcha11" at bounding box center [450, 184] width 332 height 42
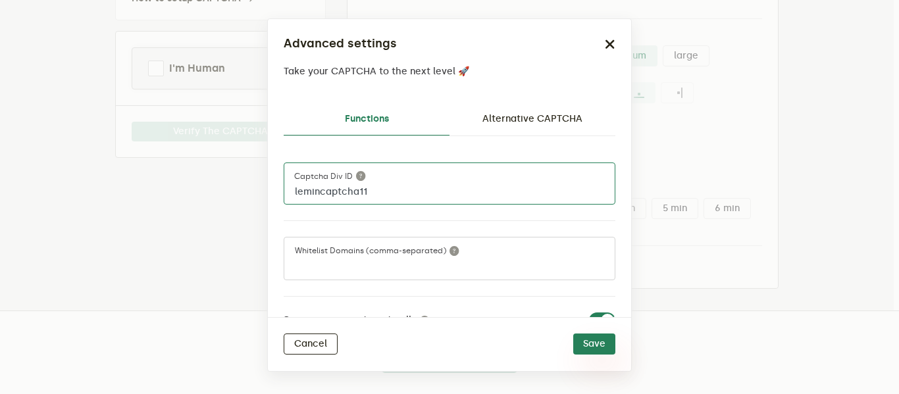
type input "lemincaptcha11"
click at [606, 352] on button "Save" at bounding box center [594, 344] width 42 height 21
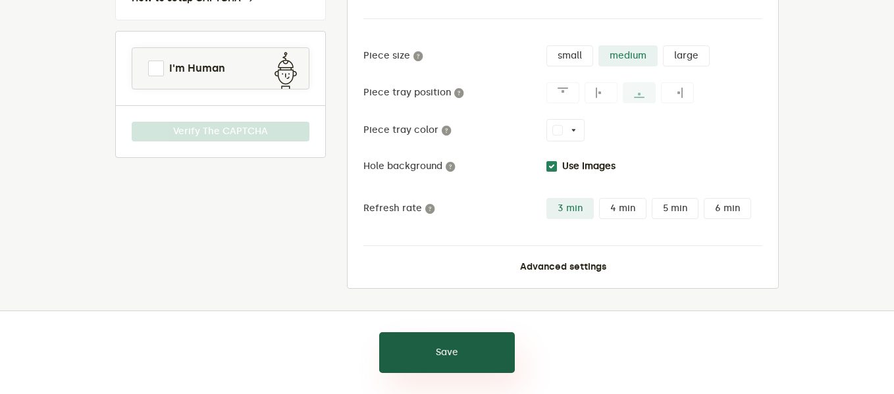
click at [505, 348] on button "Save" at bounding box center [447, 352] width 136 height 41
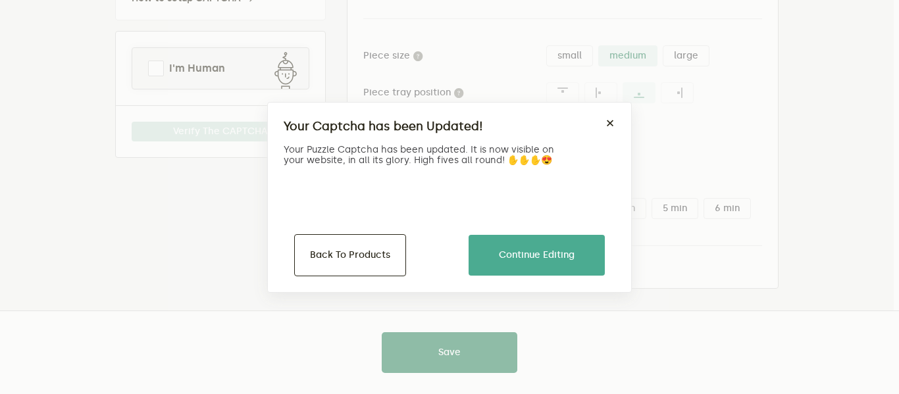
click at [601, 124] on div "Your Captcha has been Updated! ×" at bounding box center [450, 131] width 332 height 26
click at [606, 124] on button "×" at bounding box center [610, 123] width 11 height 11
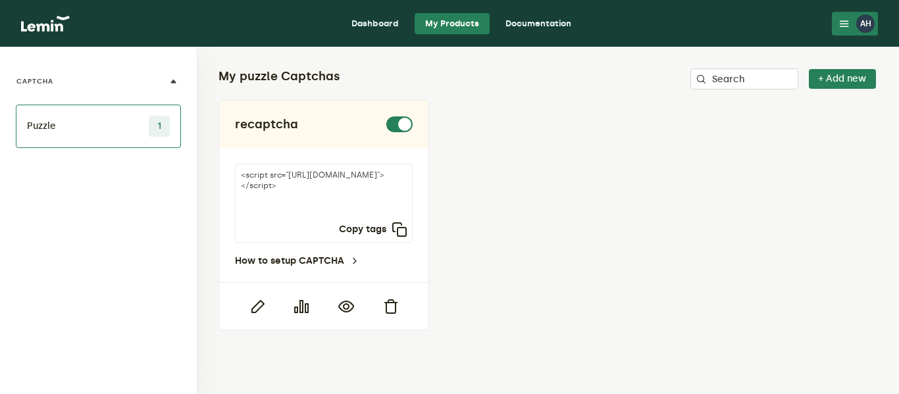
click at [521, 24] on link "Documentation" at bounding box center [538, 23] width 87 height 21
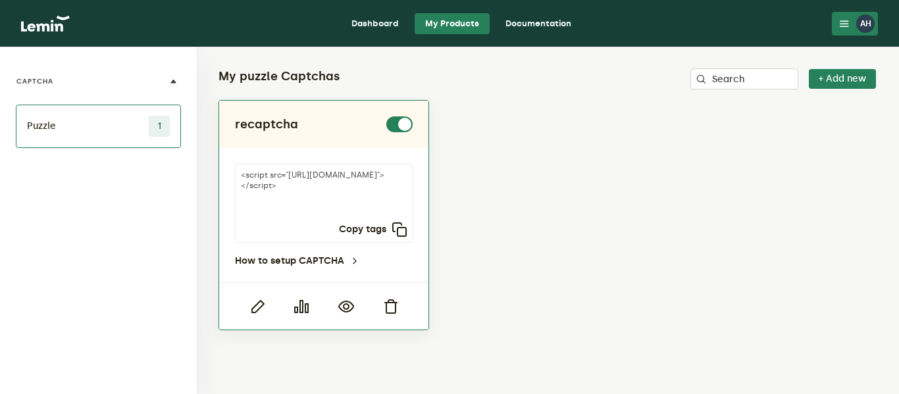
drag, startPoint x: 332, startPoint y: 200, endPoint x: 351, endPoint y: 205, distance: 19.8
click at [351, 205] on textarea "<script src="[URL][DOMAIN_NAME]"></script>" at bounding box center [324, 203] width 178 height 79
drag, startPoint x: 285, startPoint y: 193, endPoint x: 354, endPoint y: 208, distance: 70.6
click at [354, 208] on textarea "<script src="[URL][DOMAIN_NAME]"></script>" at bounding box center [324, 203] width 178 height 79
click at [257, 317] on div at bounding box center [323, 305] width 209 height 47
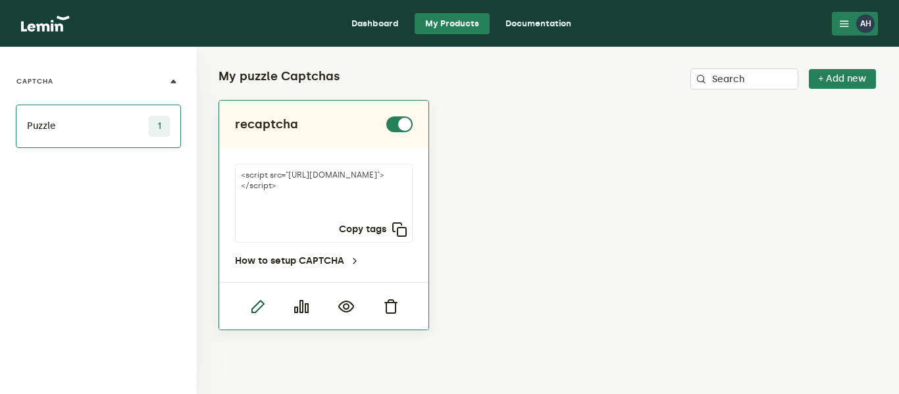
click at [258, 307] on icon "button" at bounding box center [257, 307] width 16 height 16
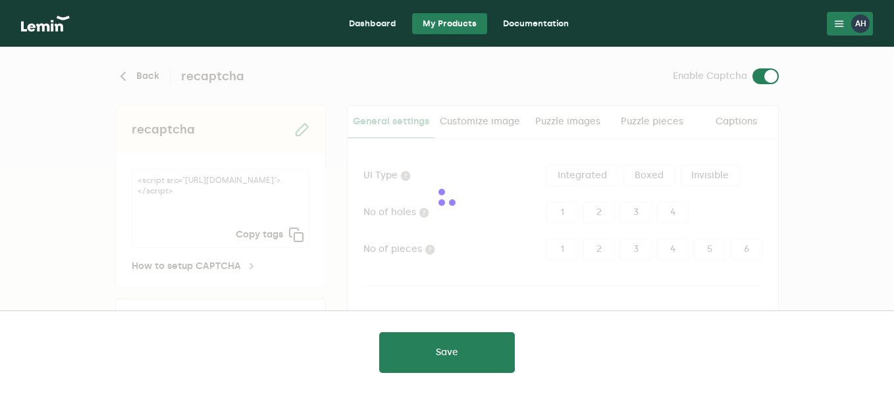
type input "white"
checkbox input "true"
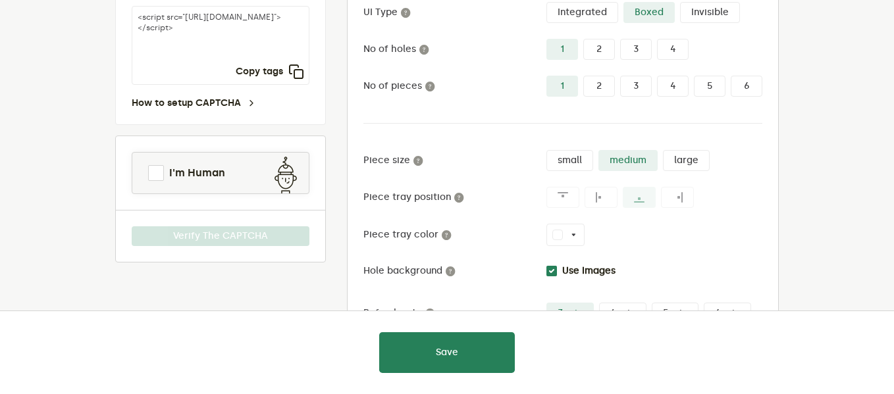
scroll to position [132, 0]
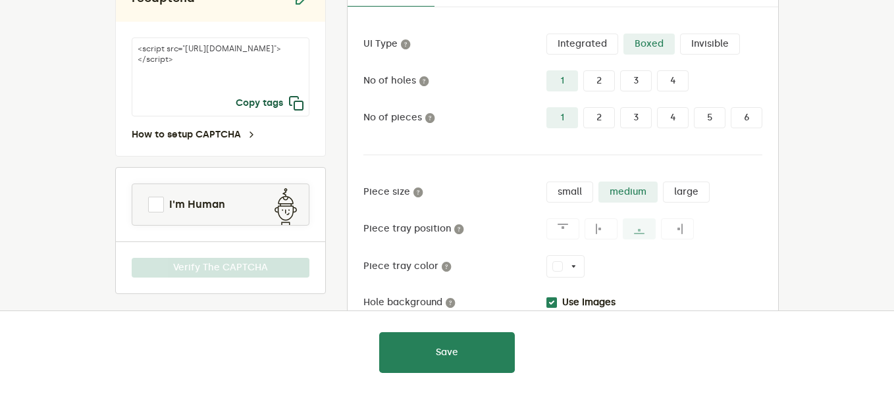
click at [297, 101] on icon "button" at bounding box center [296, 103] width 16 height 16
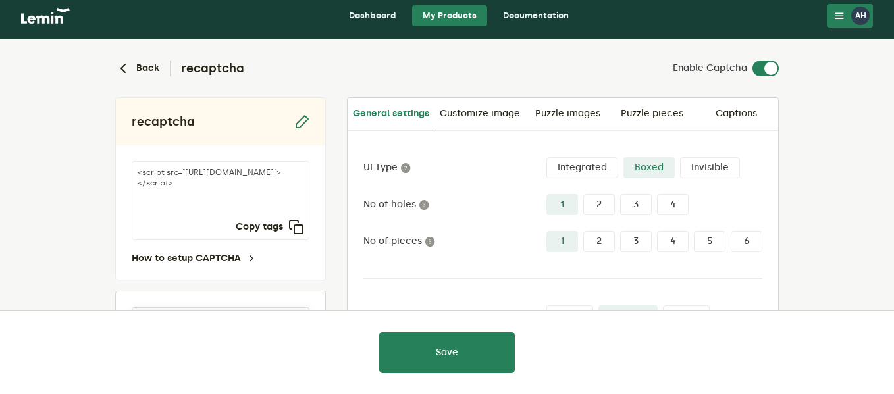
scroll to position [0, 0]
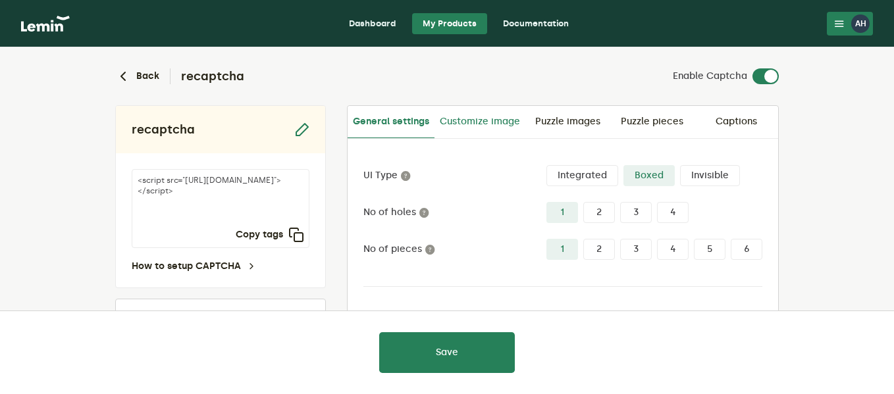
click at [449, 115] on link "Customize image" at bounding box center [479, 122] width 91 height 32
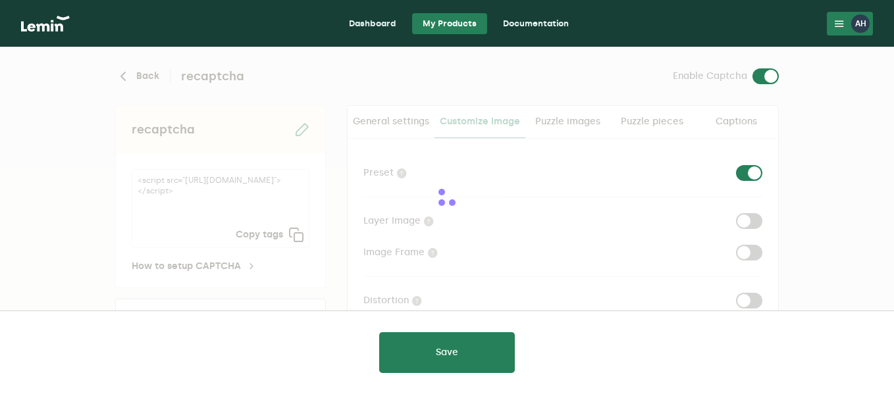
checkbox input "true"
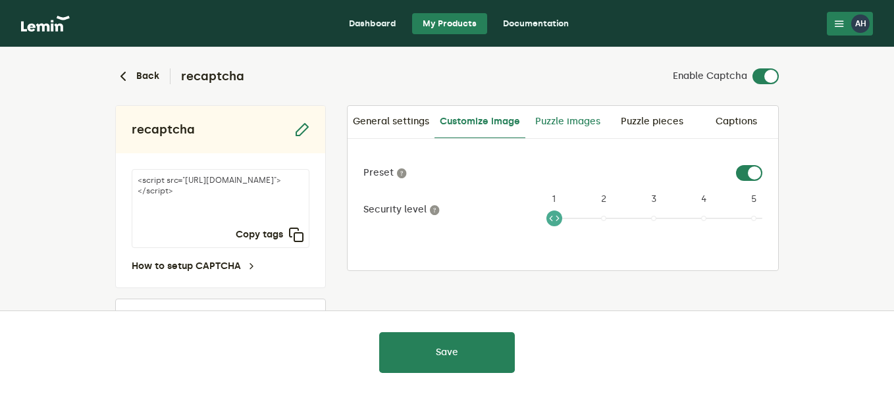
click at [583, 124] on link "Puzzle images" at bounding box center [567, 122] width 84 height 32
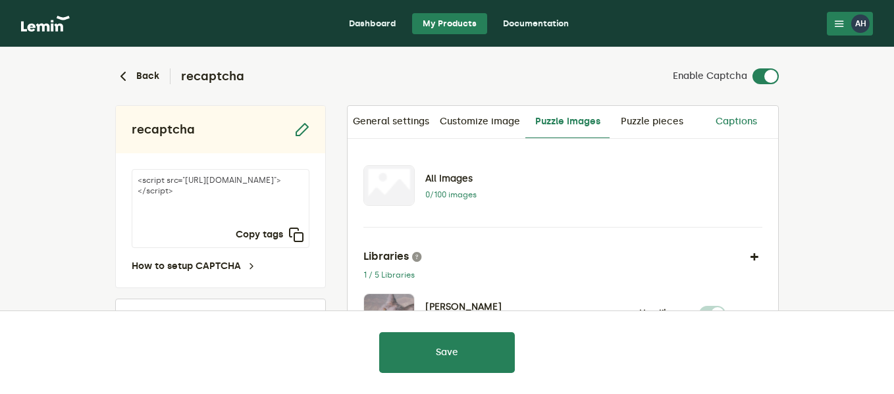
click at [721, 123] on link "Captions" at bounding box center [736, 122] width 84 height 32
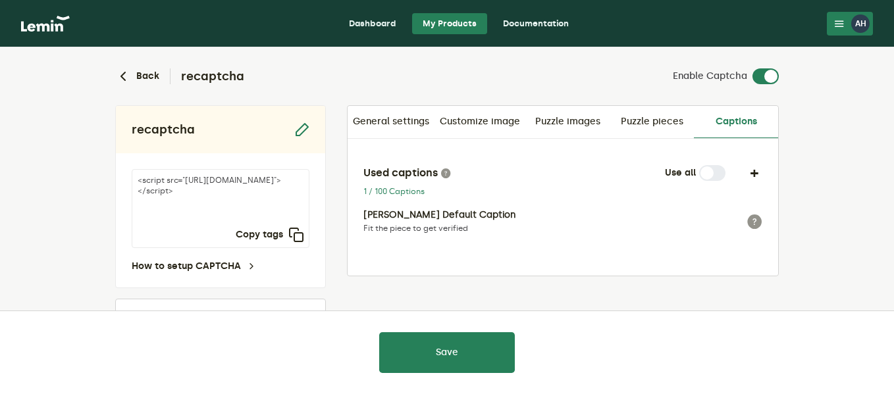
click at [246, 214] on textarea "<script src="[URL][DOMAIN_NAME]"></script>" at bounding box center [221, 208] width 178 height 79
drag, startPoint x: 247, startPoint y: 211, endPoint x: 183, endPoint y: 199, distance: 65.5
click at [183, 199] on textarea "<script src="[URL][DOMAIN_NAME]"></script>" at bounding box center [221, 208] width 178 height 79
click at [367, 117] on link "General settings" at bounding box center [390, 122] width 87 height 32
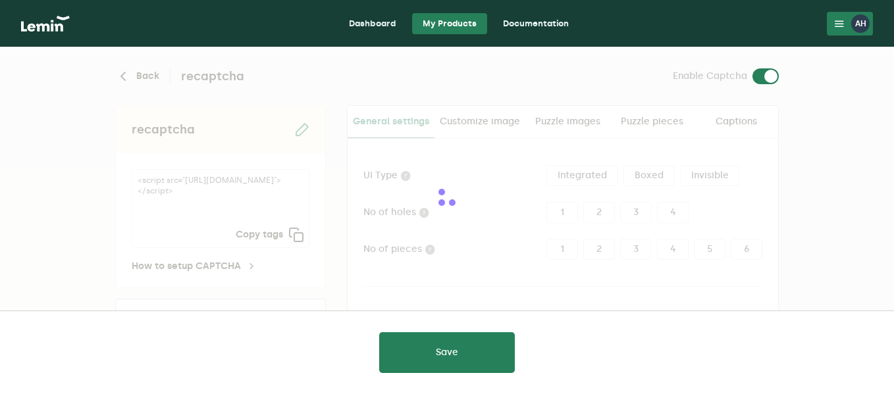
type input "white"
checkbox input "true"
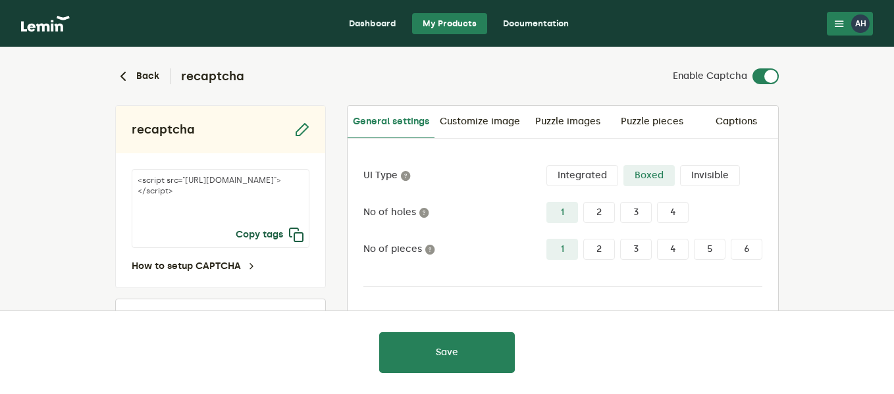
click at [294, 235] on icon "button" at bounding box center [296, 235] width 16 height 16
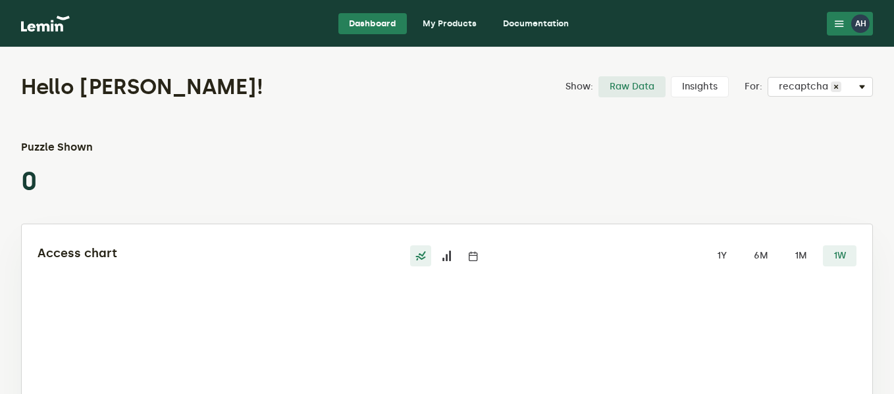
click at [864, 23] on div "AH" at bounding box center [860, 23] width 18 height 18
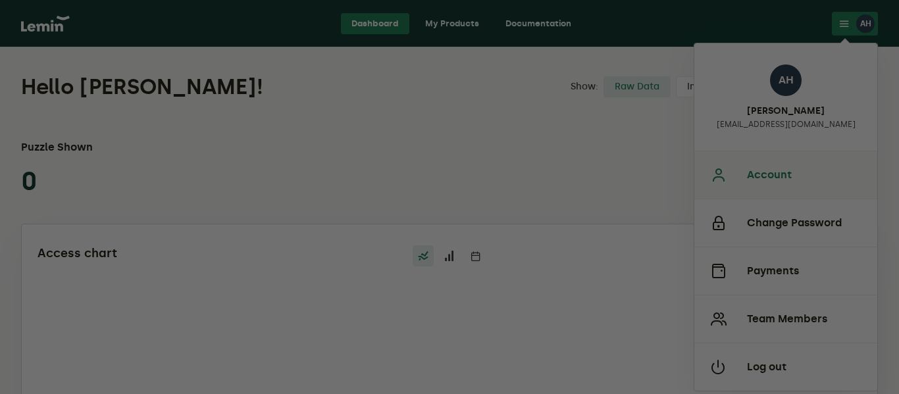
click at [800, 162] on div at bounding box center [454, 199] width 908 height 398
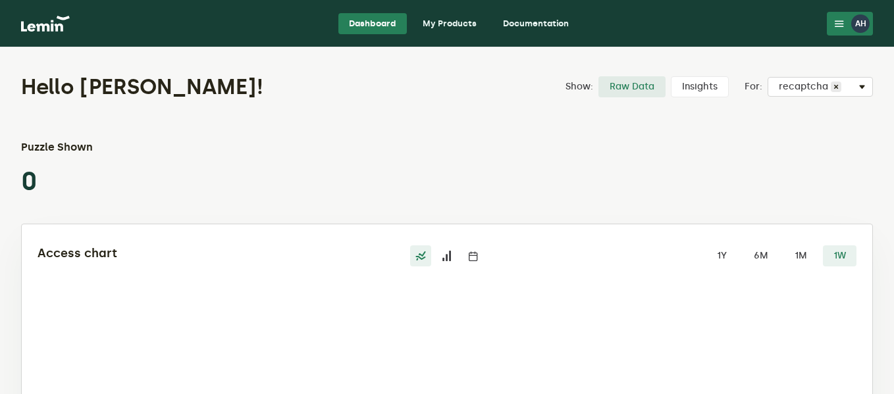
click at [852, 19] on div "AH" at bounding box center [860, 23] width 18 height 18
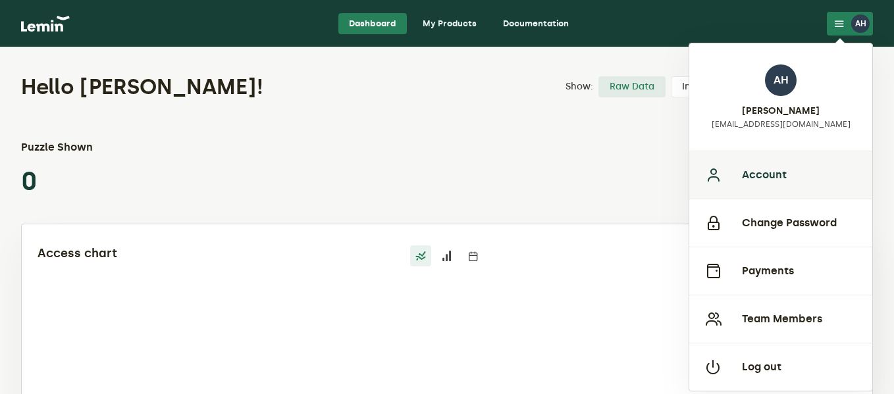
click at [761, 172] on button "Account" at bounding box center [780, 175] width 183 height 48
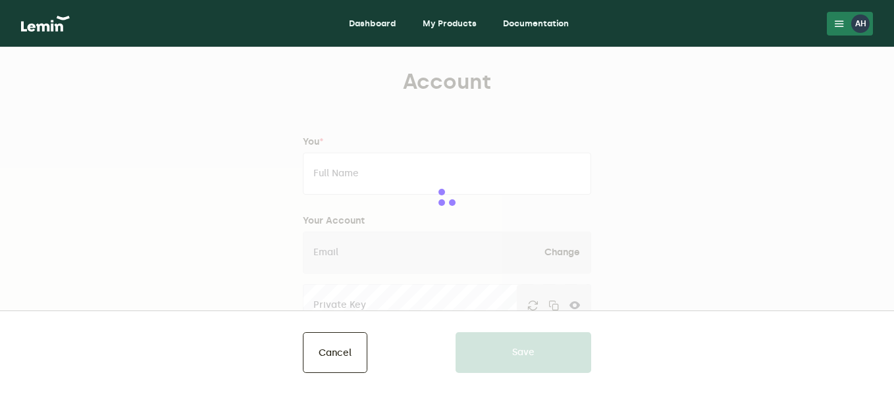
type input "[PERSON_NAME]"
type input "[EMAIL_ADDRESS][DOMAIN_NAME]"
type input "shaakh"
type input "https://shaakhofficial.com/"
type input "03224337009"
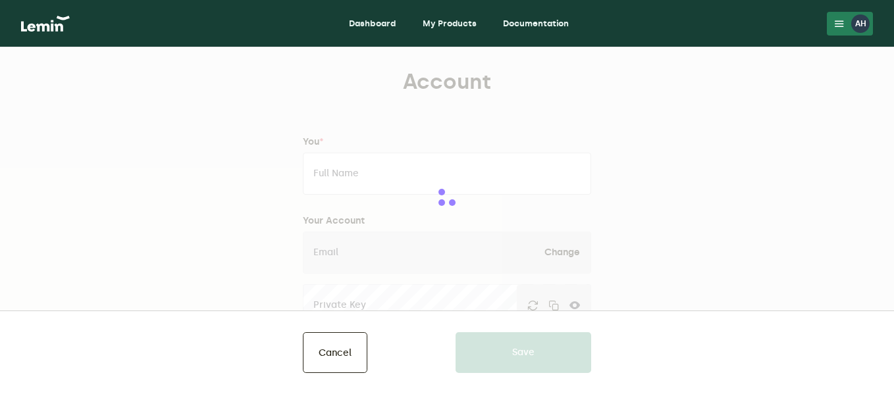
type input "Street#10,House#10,Alfaisaltown,Lahore"
type input "Lahore"
type input "54800"
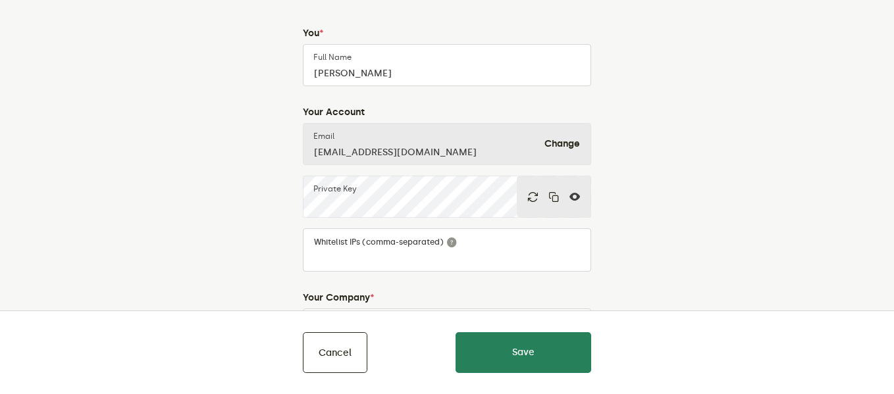
scroll to position [132, 0]
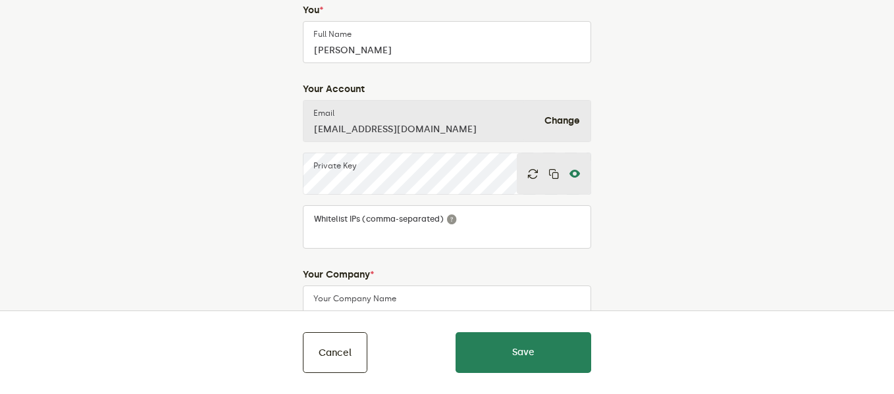
click at [573, 171] on icon at bounding box center [574, 173] width 11 height 11
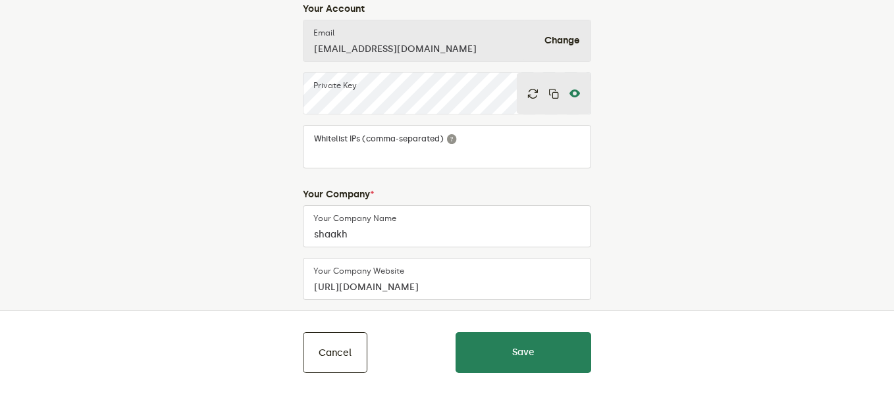
scroll to position [0, 0]
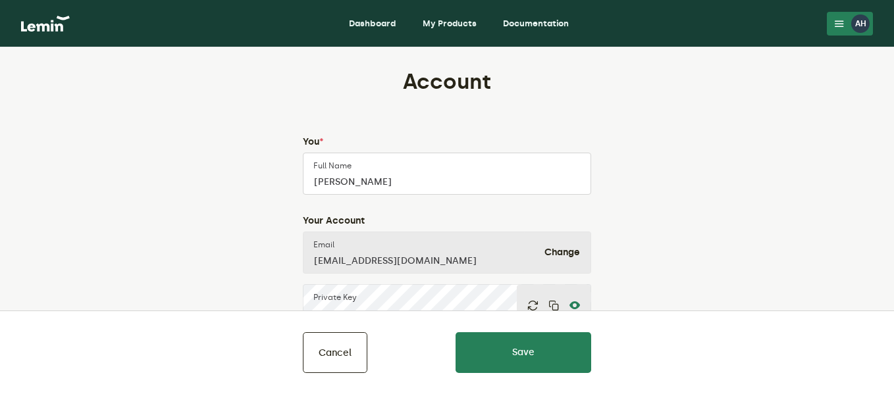
click at [833, 24] on button "AH" at bounding box center [850, 24] width 46 height 24
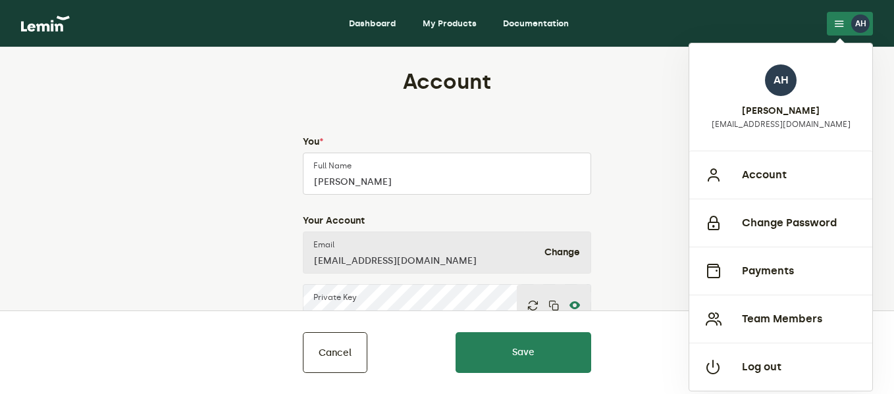
click at [443, 21] on link "My Products" at bounding box center [449, 23] width 75 height 21
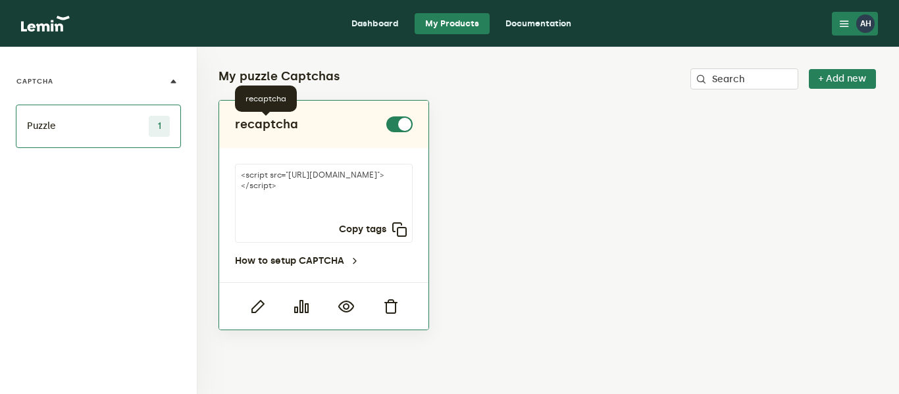
click at [271, 122] on h2 "recaptcha" at bounding box center [266, 124] width 63 height 16
copy h2 "recaptcha"
click at [323, 264] on link "How to setup CAPTCHA" at bounding box center [297, 261] width 125 height 11
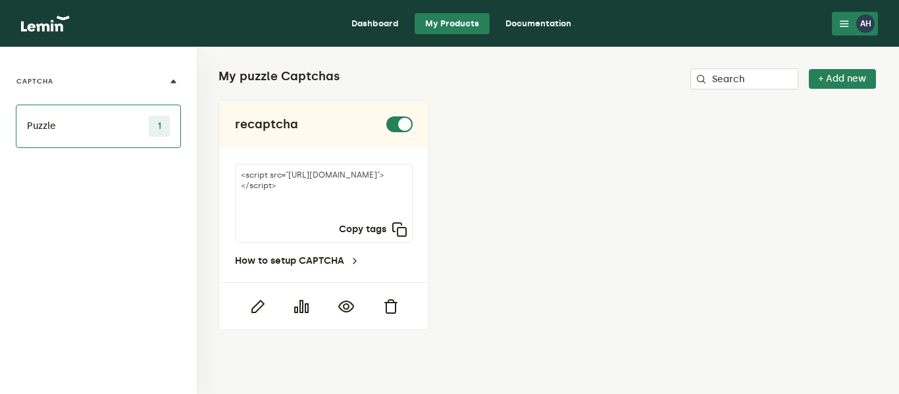
click at [865, 31] on div "AH" at bounding box center [865, 23] width 18 height 18
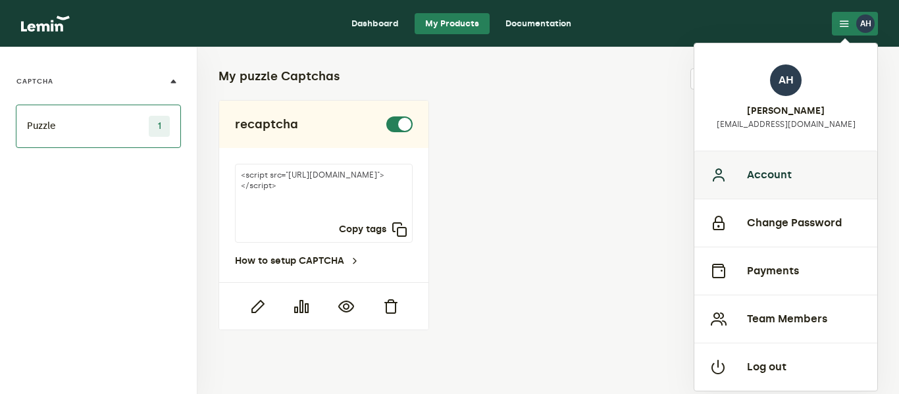
click at [777, 170] on button "Account" at bounding box center [785, 175] width 183 height 48
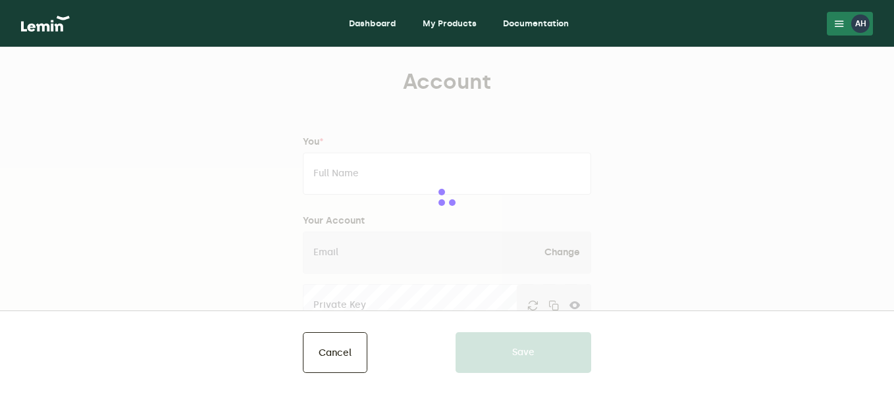
type input "[PERSON_NAME]"
type input "[EMAIL_ADDRESS][DOMAIN_NAME]"
type input "shaakh"
type input "https://shaakhofficial.com/"
type input "03224337009"
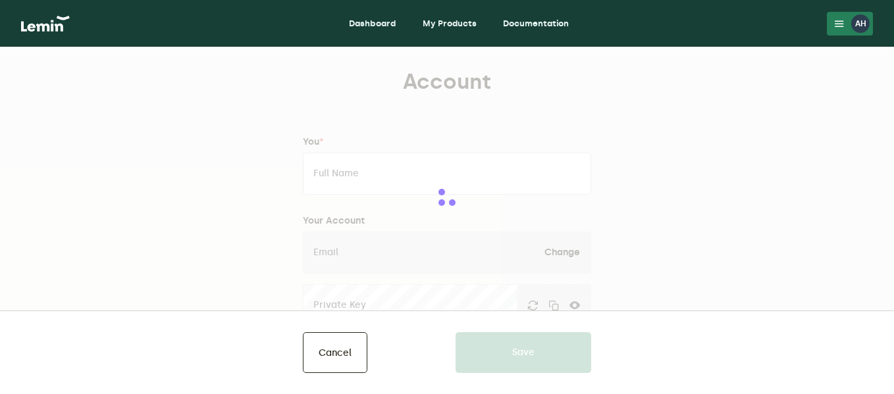
type input "Street#10,House#10,Alfaisaltown,Lahore"
type input "Lahore"
type input "54800"
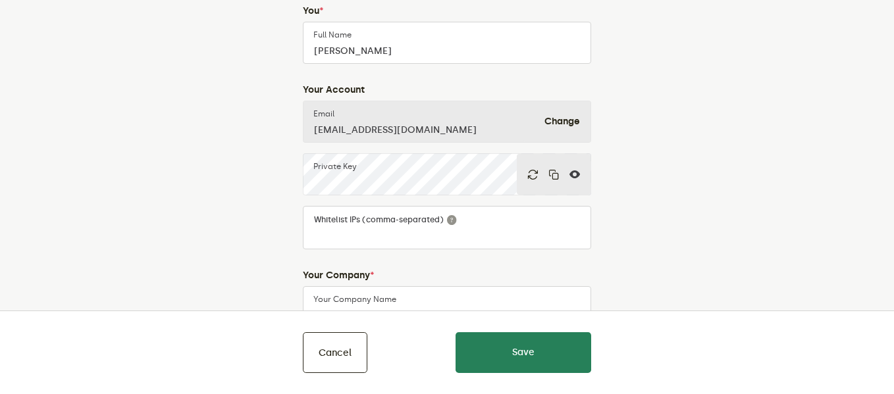
scroll to position [132, 0]
click at [577, 172] on icon at bounding box center [574, 173] width 11 height 11
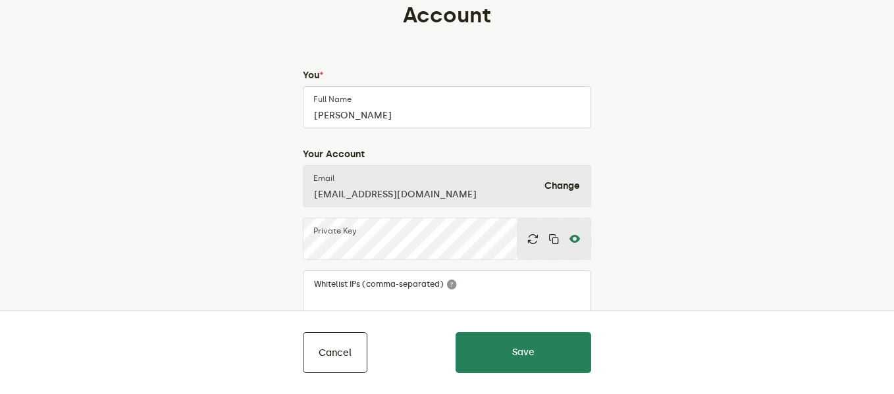
scroll to position [66, 0]
